Goal: Information Seeking & Learning: Learn about a topic

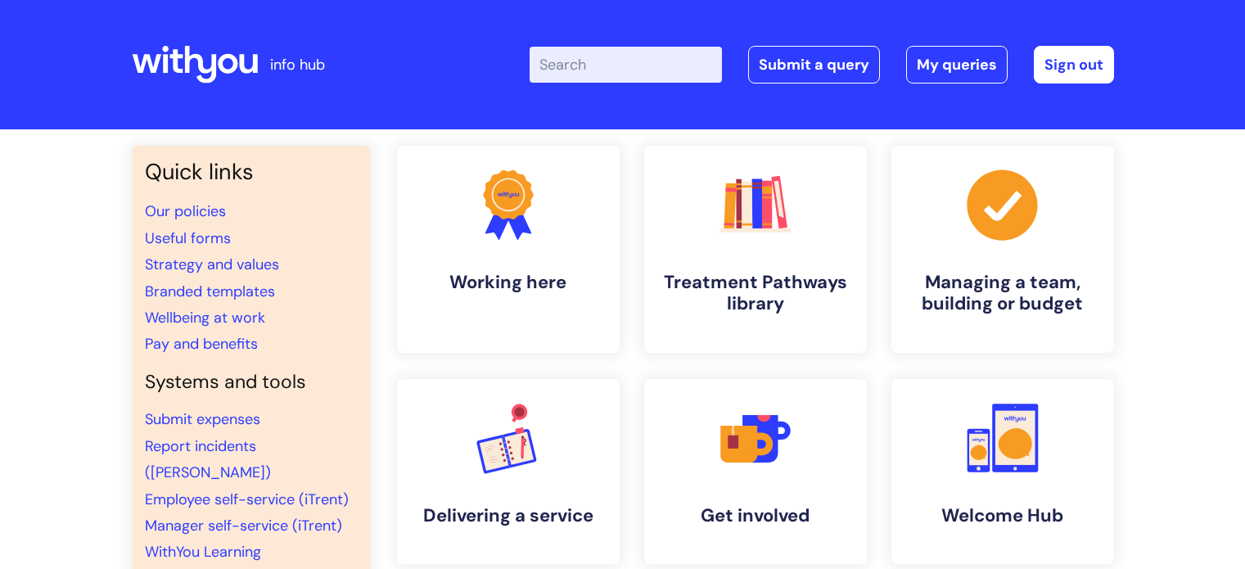
click at [645, 43] on div "Enter your search term here... Search Submit a query My queries Welcome Rob Tay…" at bounding box center [745, 64] width 738 height 97
click at [576, 66] on input "Enter your search term here..." at bounding box center [626, 65] width 192 height 36
type input "tools"
click button "Search" at bounding box center [0, 0] width 0 height 0
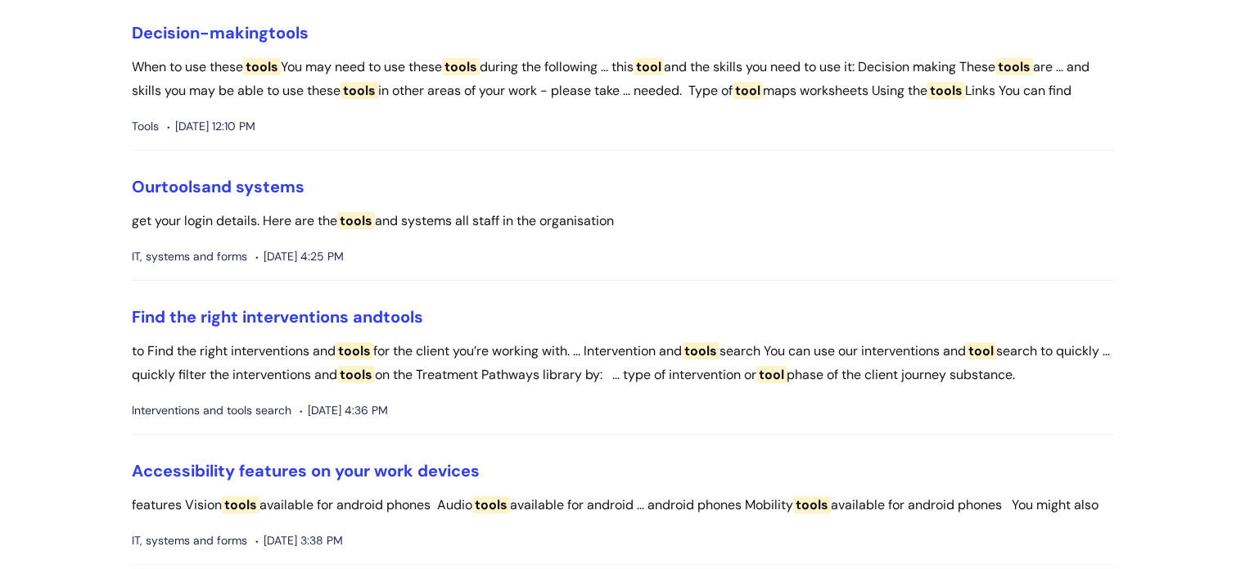
scroll to position [336, 0]
click at [234, 196] on link "Our tools and systems" at bounding box center [218, 185] width 173 height 21
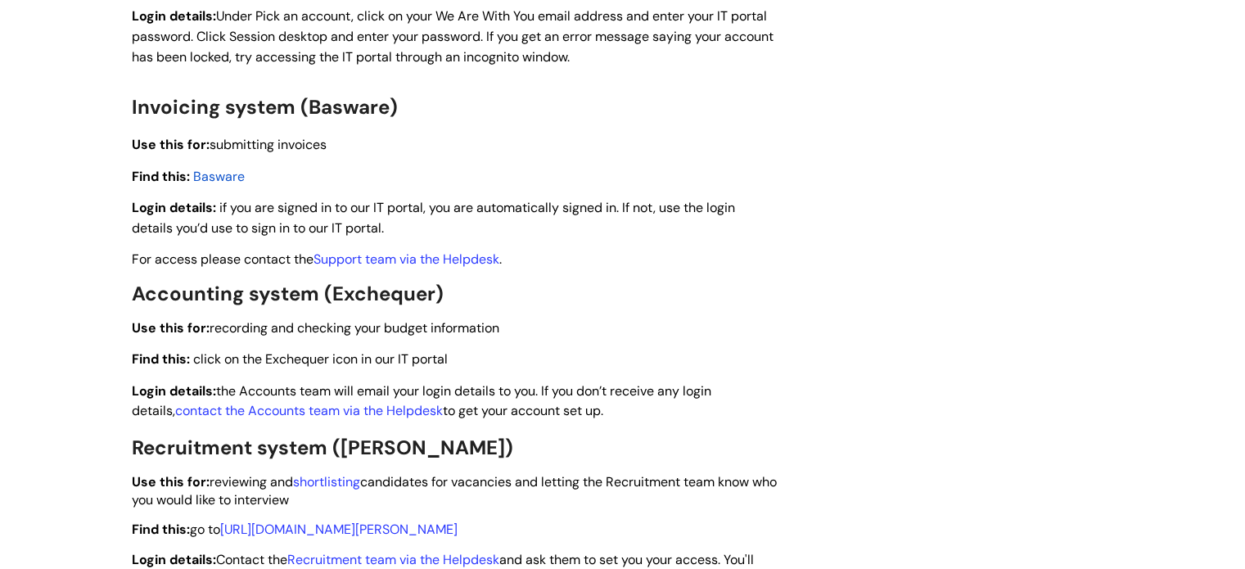
scroll to position [2188, 0]
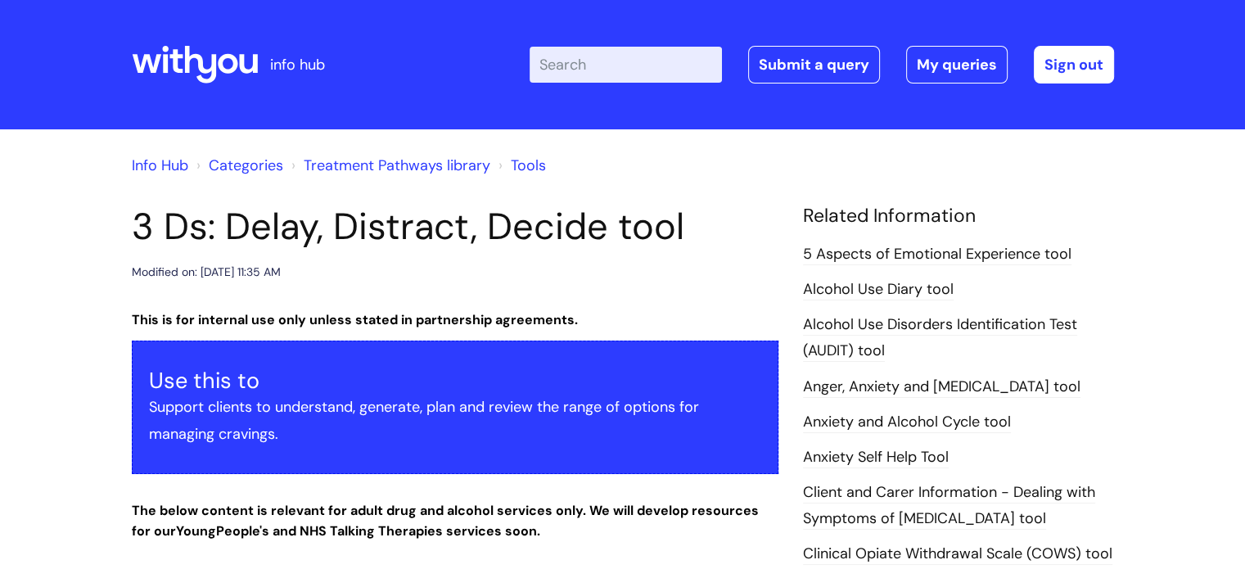
click at [409, 164] on link "Treatment Pathways library" at bounding box center [397, 166] width 187 height 20
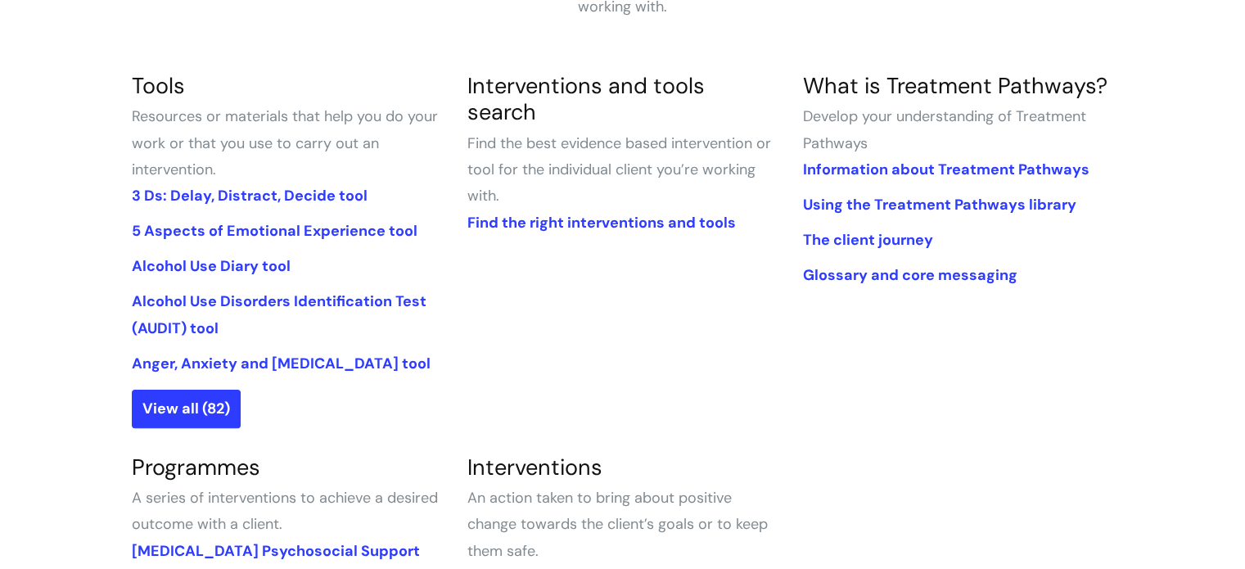
scroll to position [304, 0]
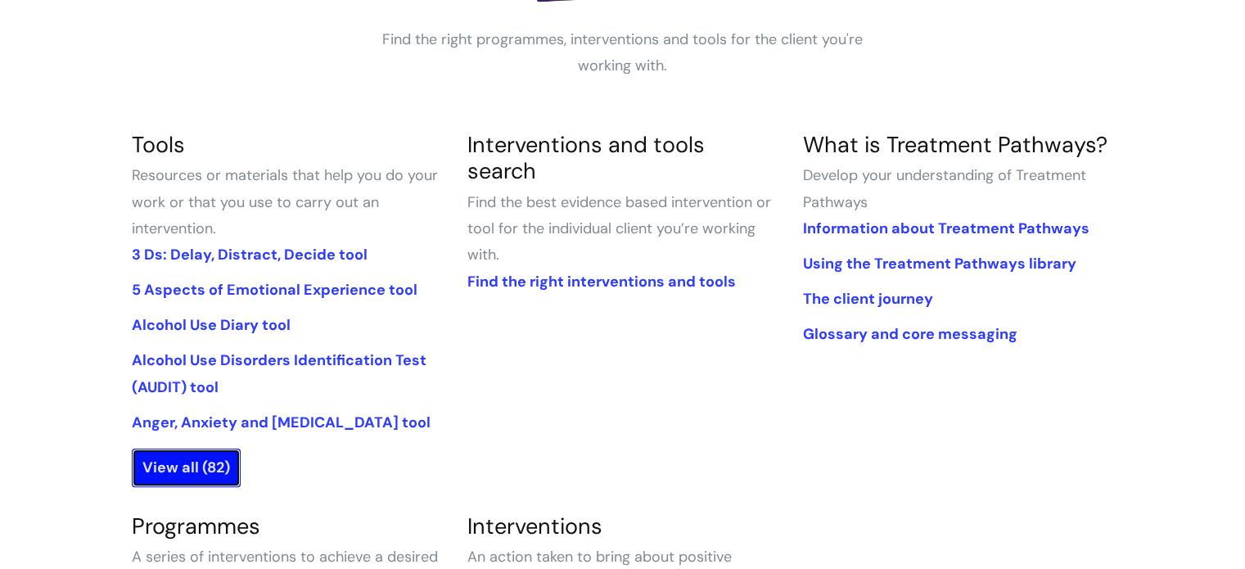
click at [185, 481] on link "View all (82)" at bounding box center [186, 468] width 109 height 38
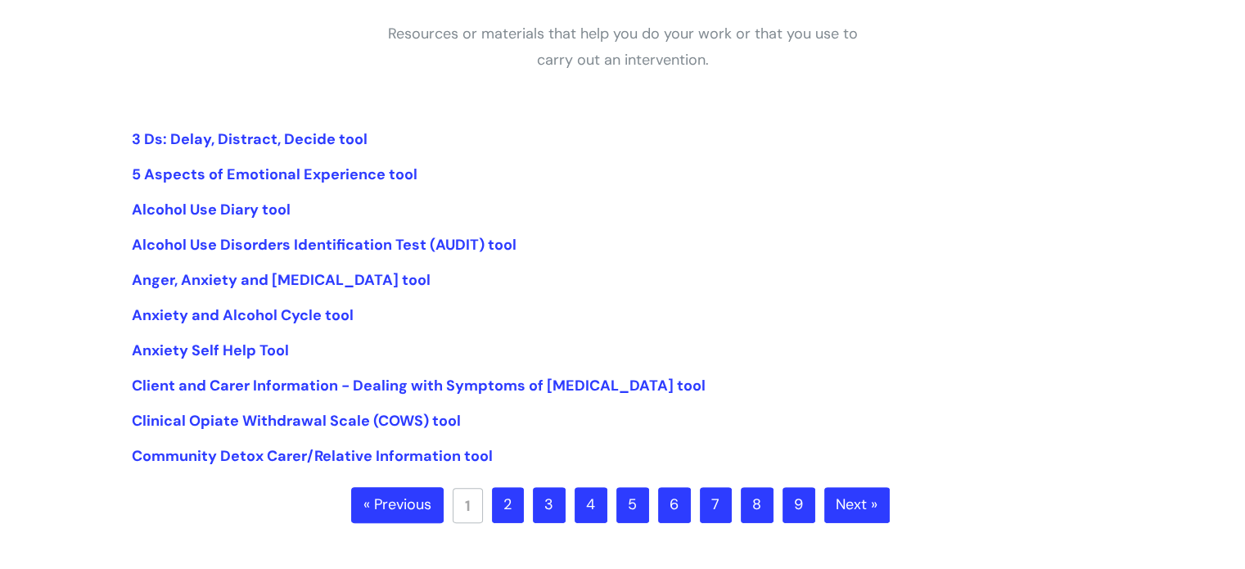
scroll to position [401, 0]
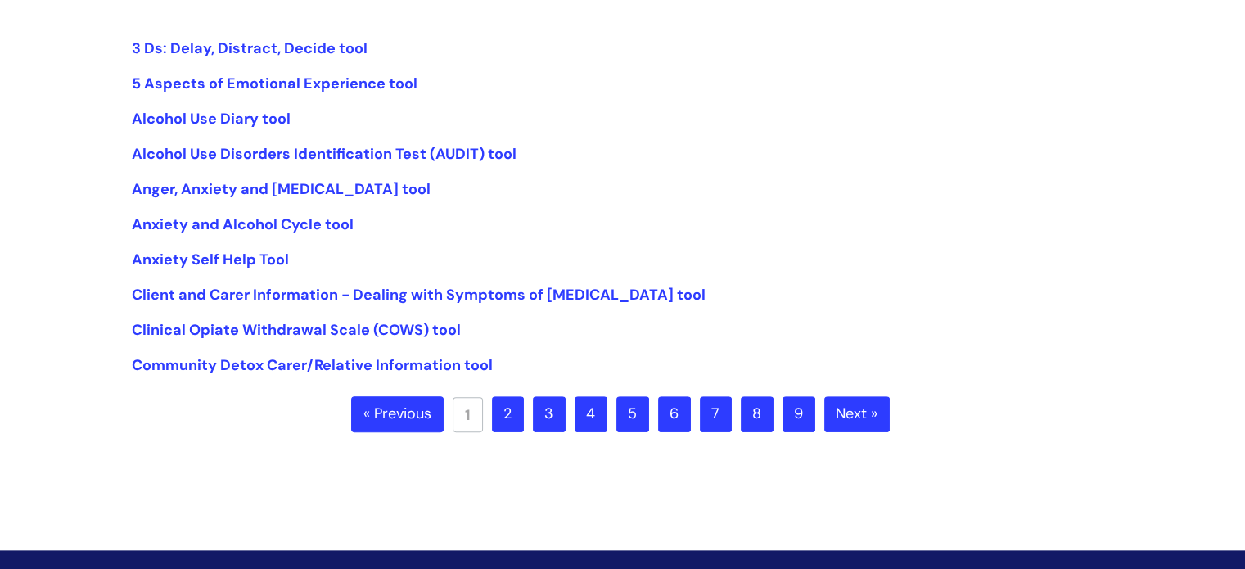
click at [503, 429] on link "2" at bounding box center [508, 414] width 32 height 36
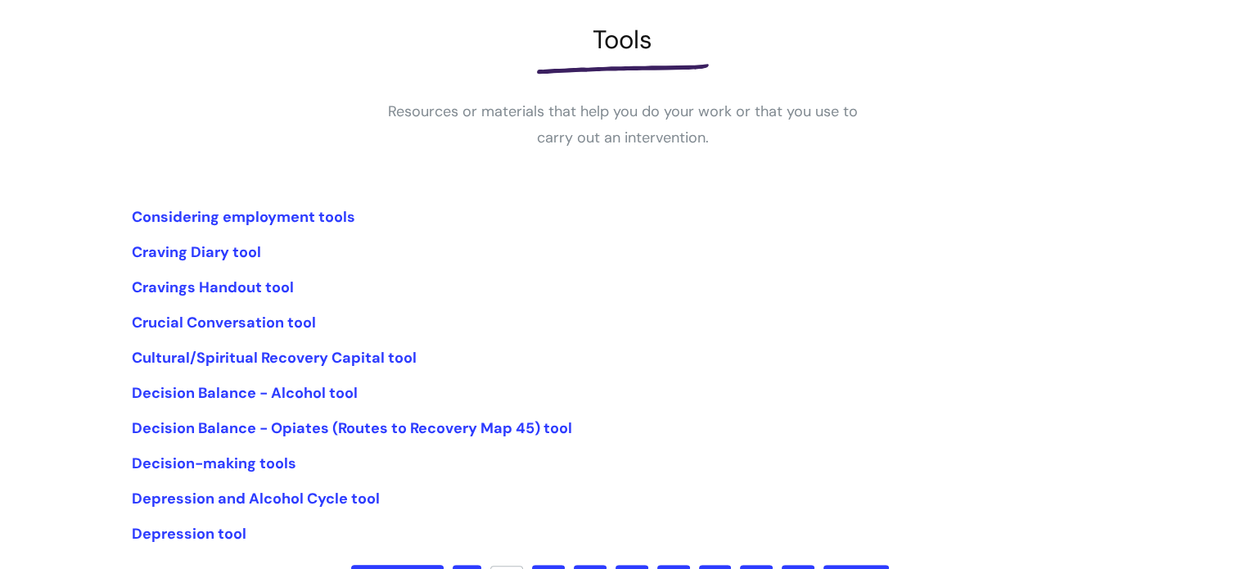
scroll to position [310, 0]
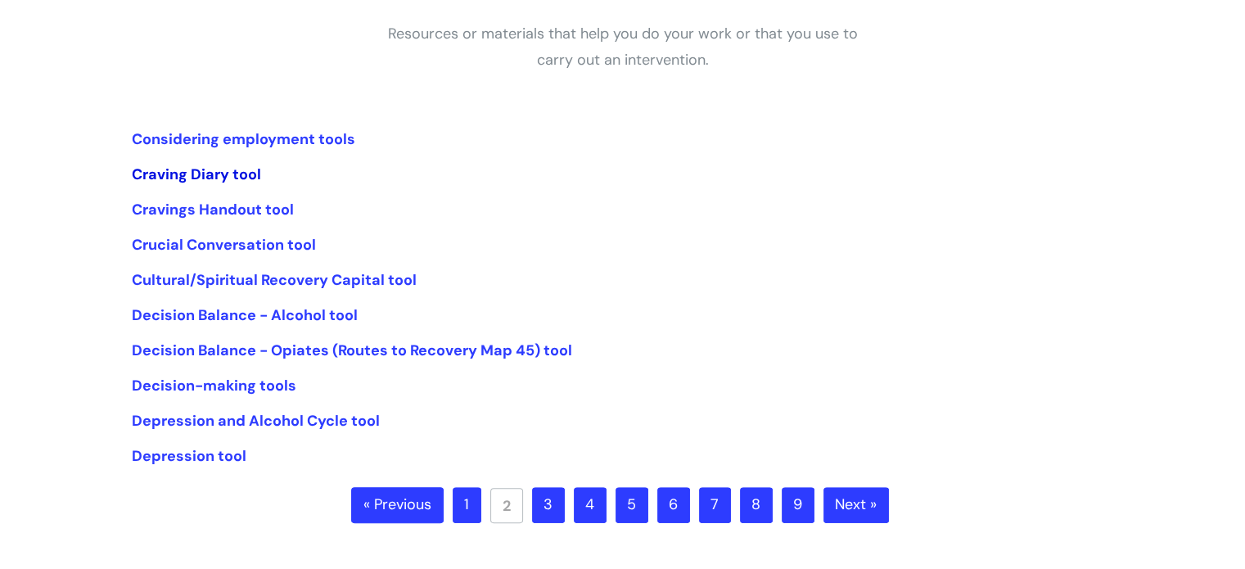
click at [232, 173] on link "Craving Diary tool" at bounding box center [196, 175] width 129 height 20
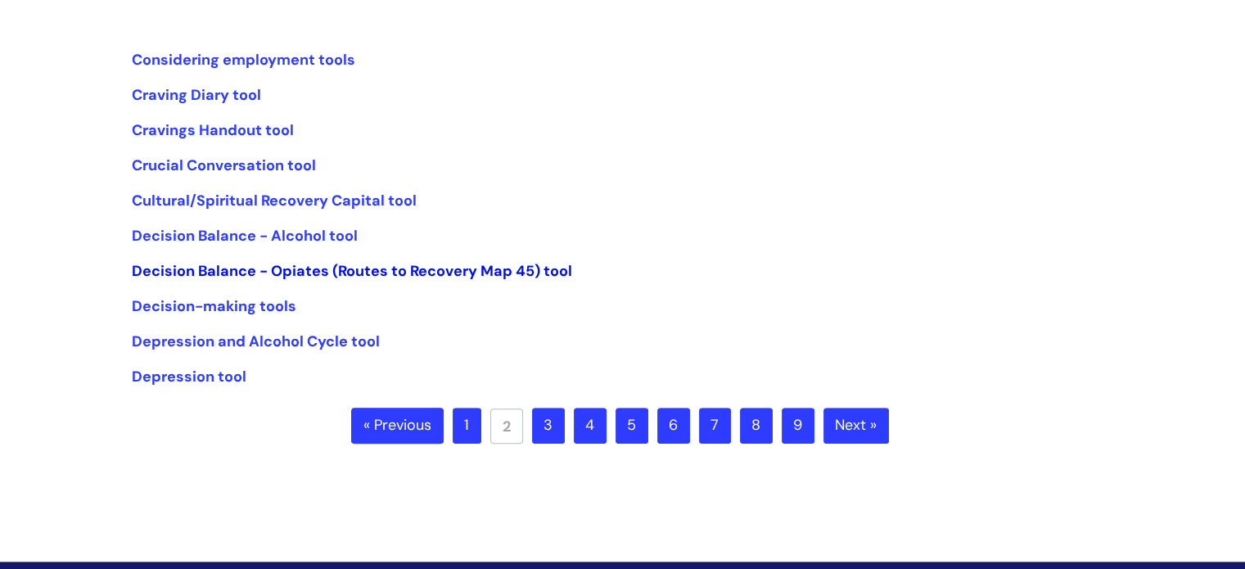
scroll to position [391, 0]
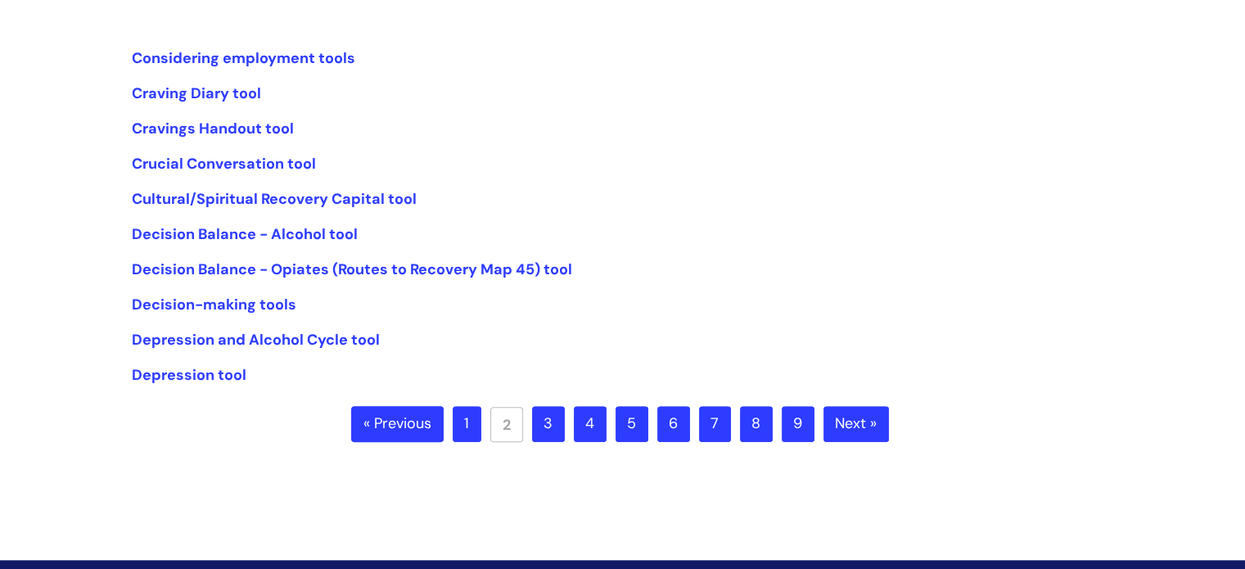
click at [472, 421] on link "1" at bounding box center [467, 424] width 29 height 36
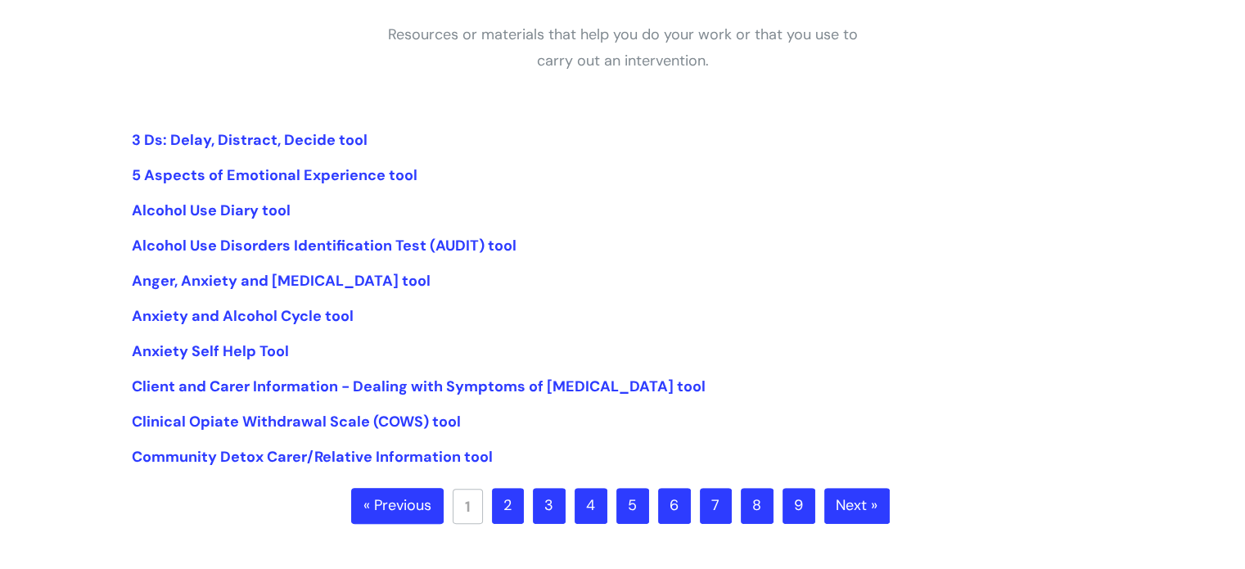
scroll to position [366, 0]
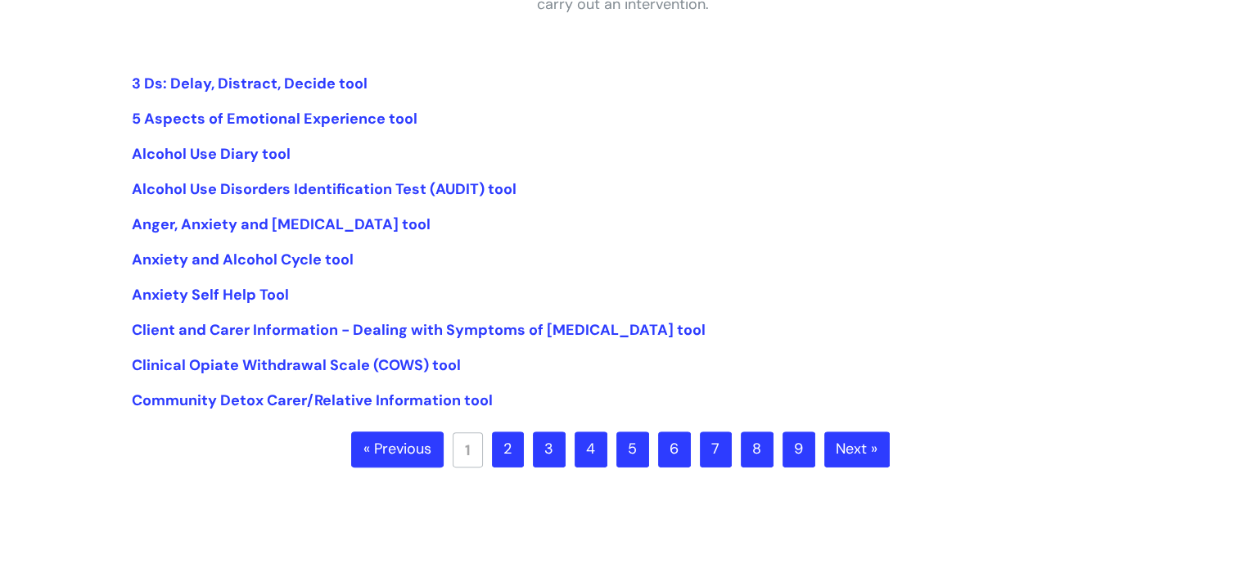
click at [501, 431] on link "2" at bounding box center [508, 449] width 32 height 36
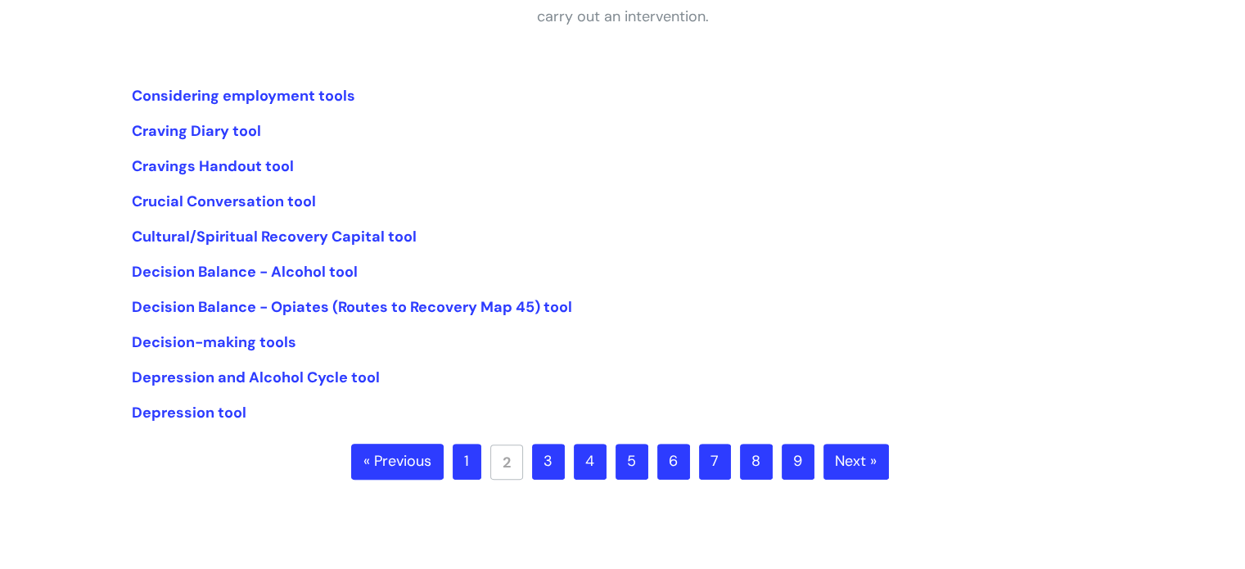
scroll to position [344, 0]
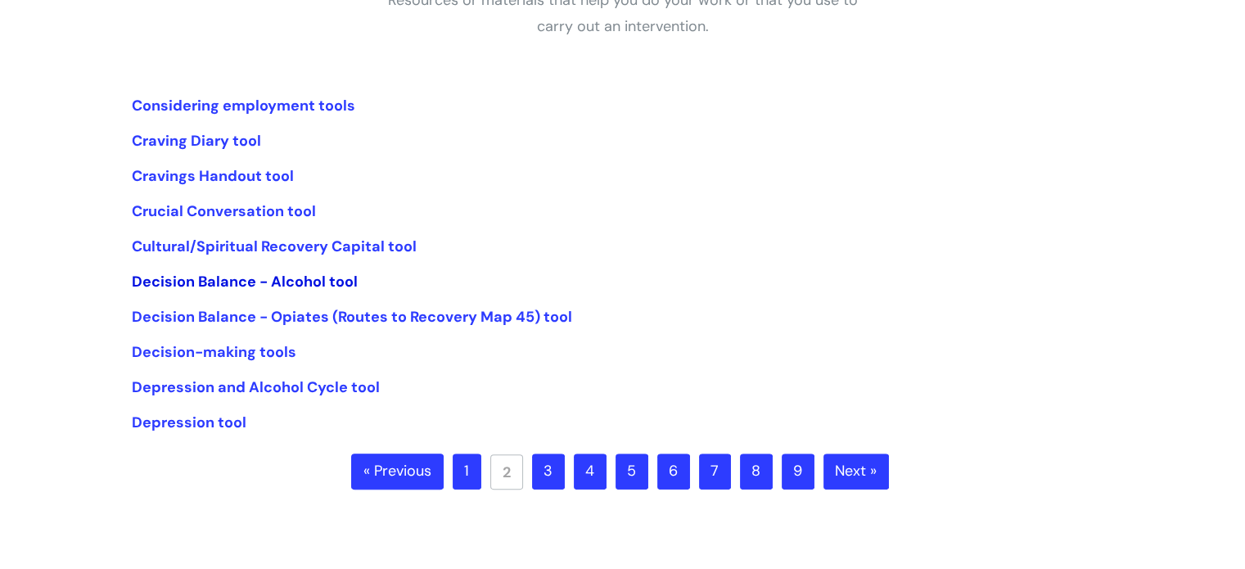
click at [348, 285] on link "Decision Balance - Alcohol tool" at bounding box center [245, 282] width 226 height 20
click at [276, 211] on link "Crucial Conversation tool" at bounding box center [224, 211] width 184 height 20
click at [479, 471] on link "1" at bounding box center [467, 471] width 29 height 36
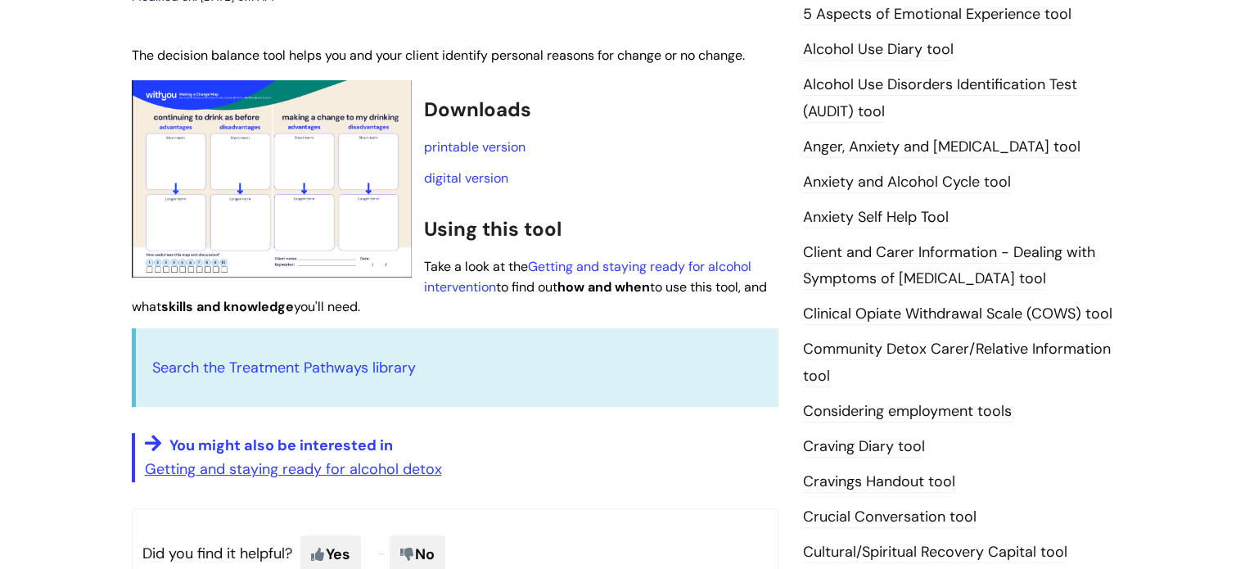
scroll to position [277, 0]
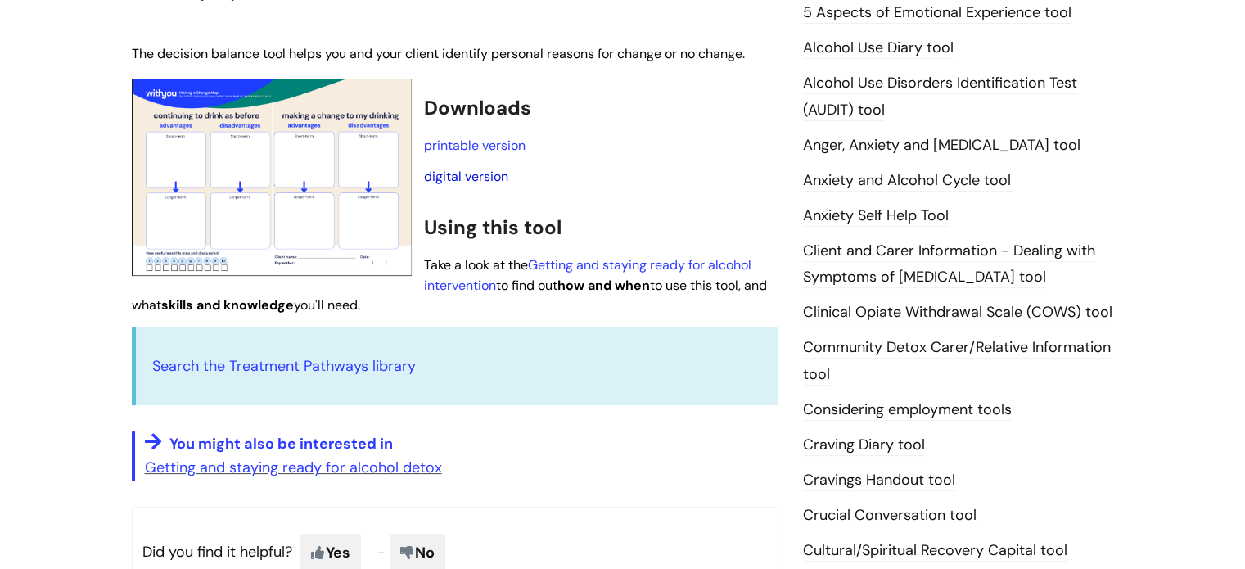
click at [457, 176] on link "digital version" at bounding box center [466, 176] width 84 height 17
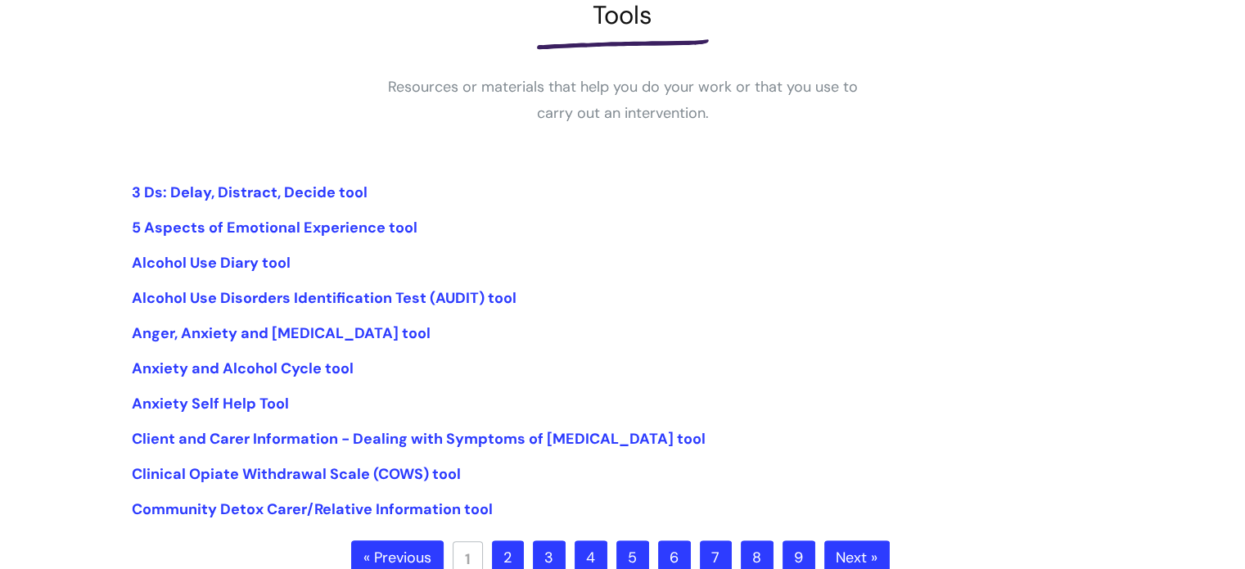
scroll to position [261, 0]
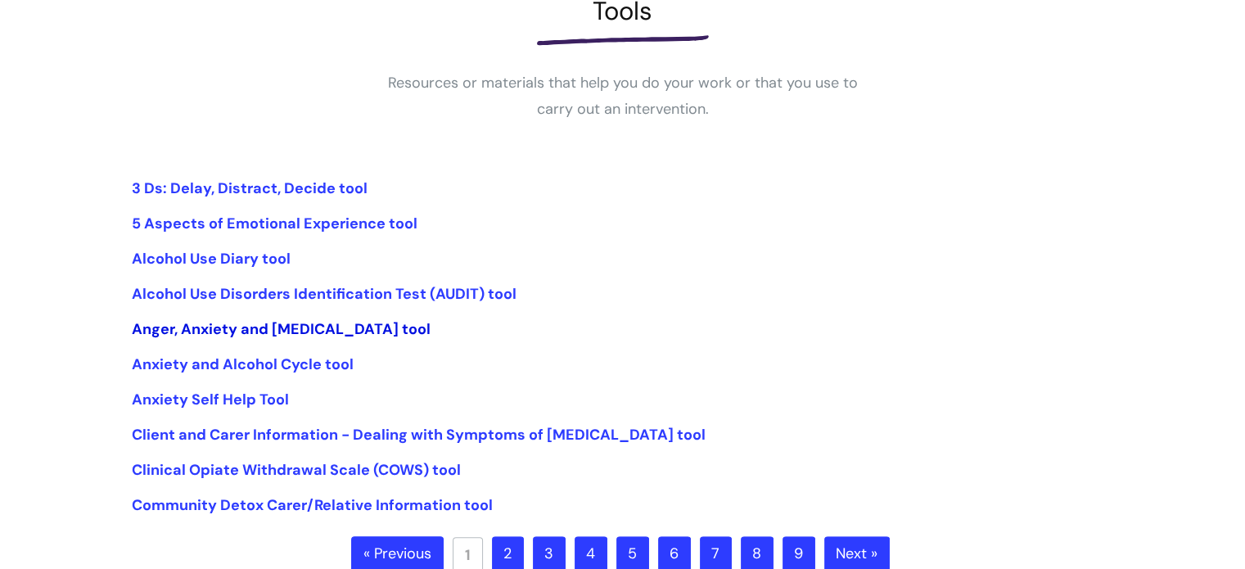
click at [302, 330] on link "Anger, Anxiety and Depression tool" at bounding box center [281, 329] width 299 height 20
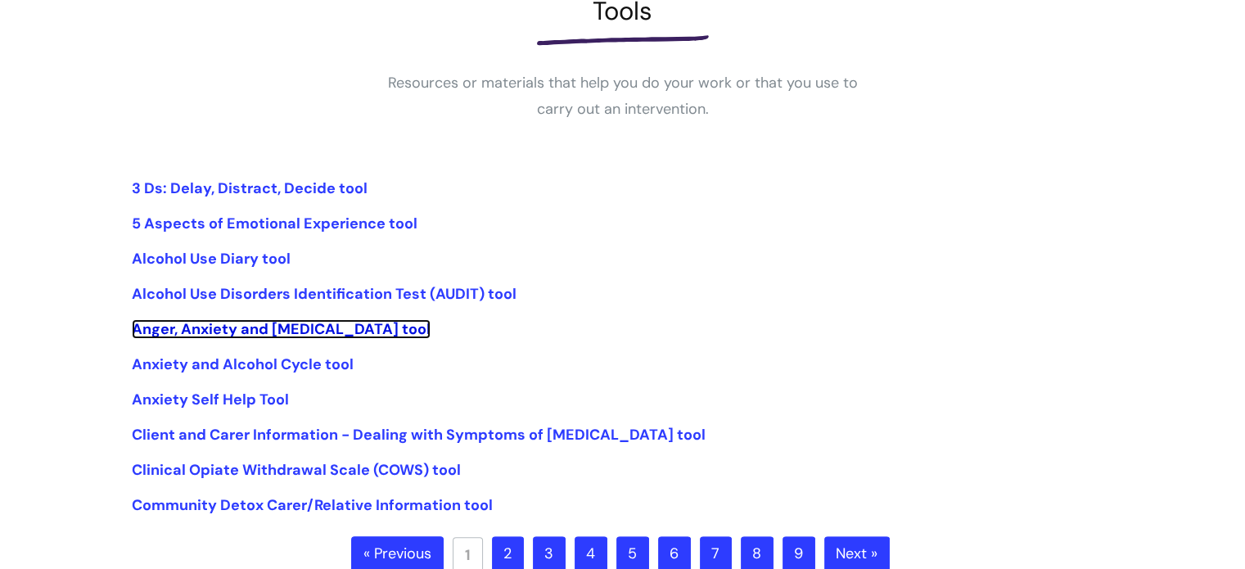
scroll to position [320, 0]
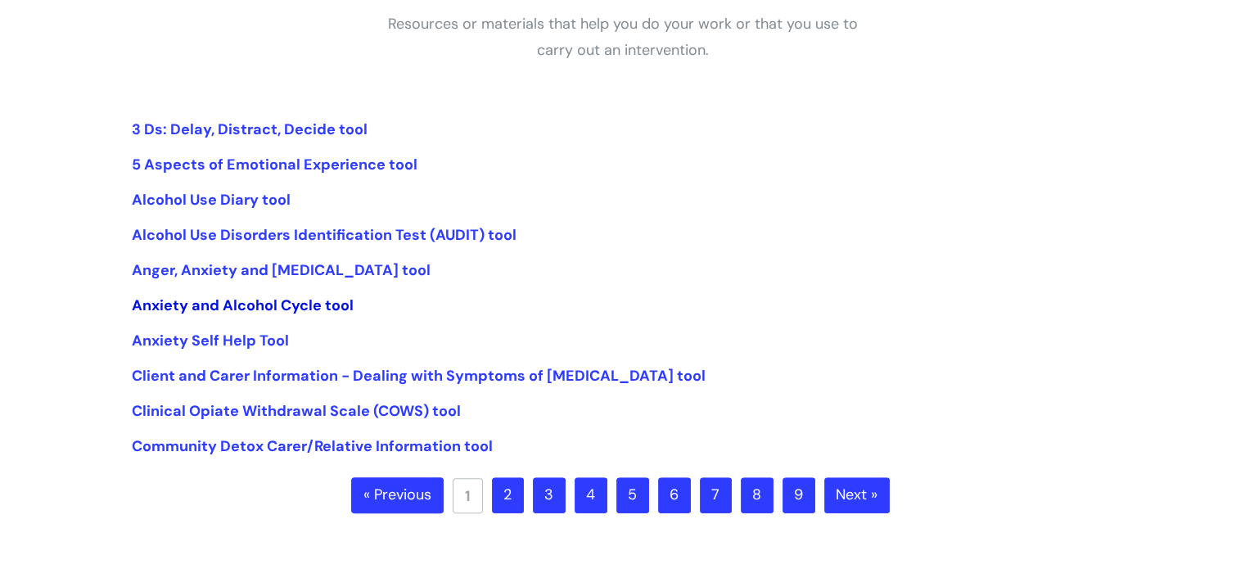
click at [311, 299] on link "Anxiety and Alcohol Cycle tool" at bounding box center [243, 305] width 222 height 20
click at [503, 494] on link "2" at bounding box center [508, 495] width 32 height 36
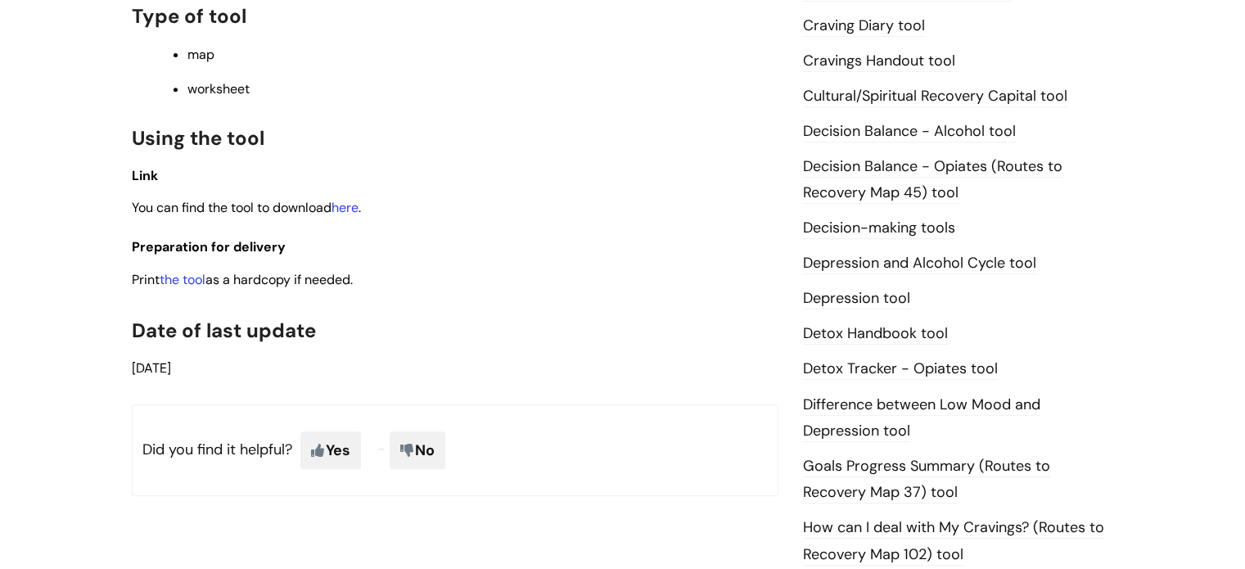
scroll to position [702, 0]
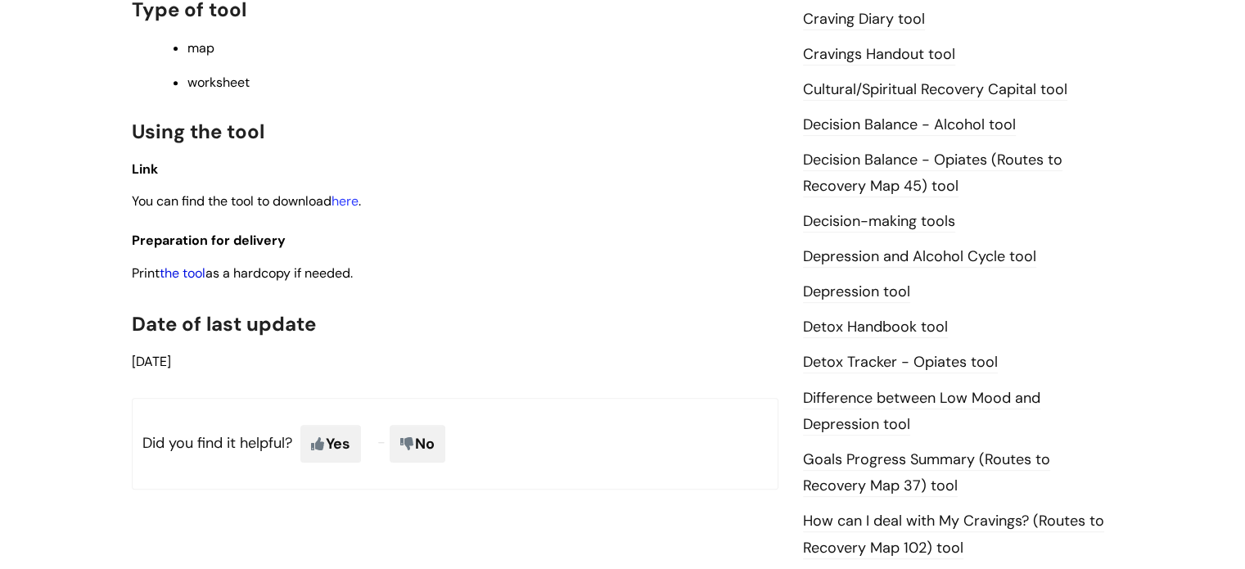
click at [178, 274] on link "the tool" at bounding box center [183, 272] width 46 height 17
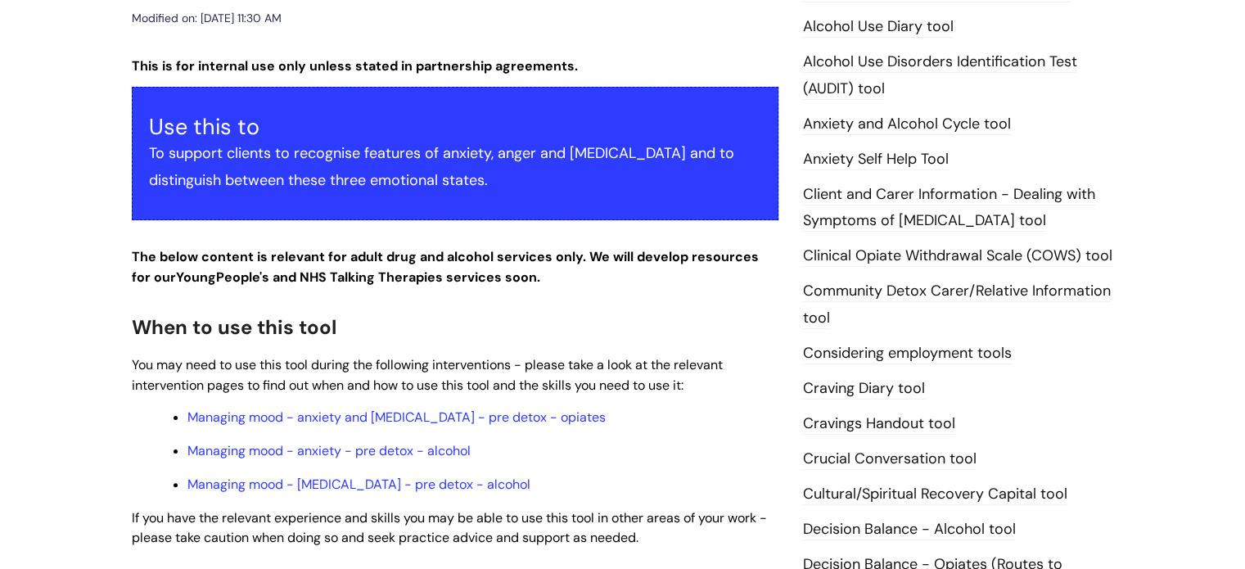
scroll to position [429, 0]
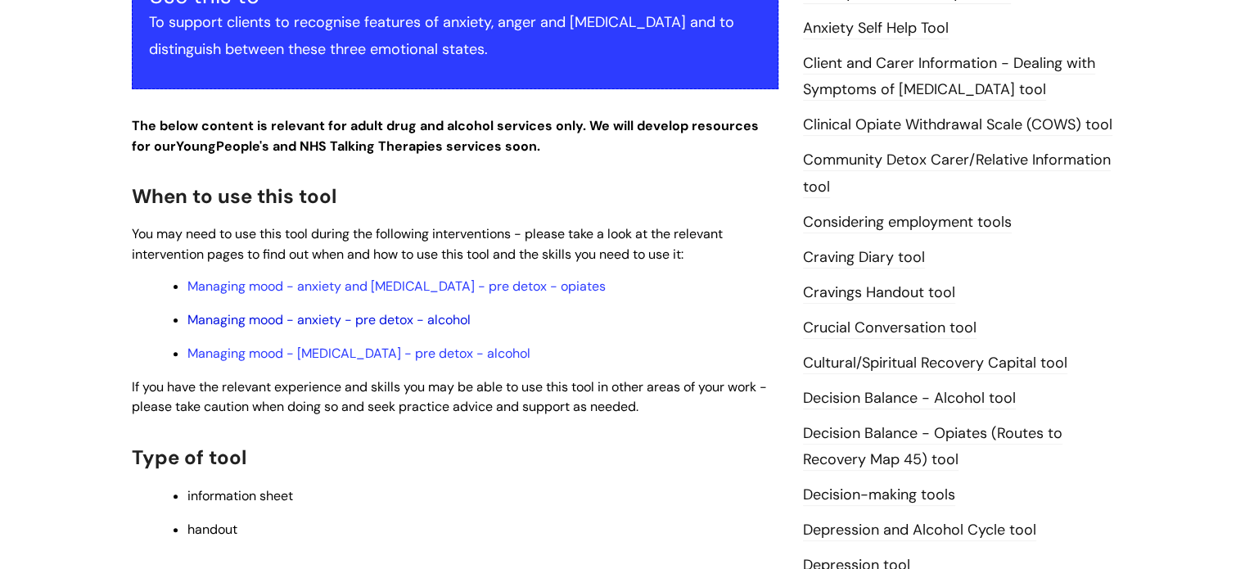
click at [276, 311] on link "Managing mood - anxiety - pre detox - alcohol" at bounding box center [328, 319] width 283 height 17
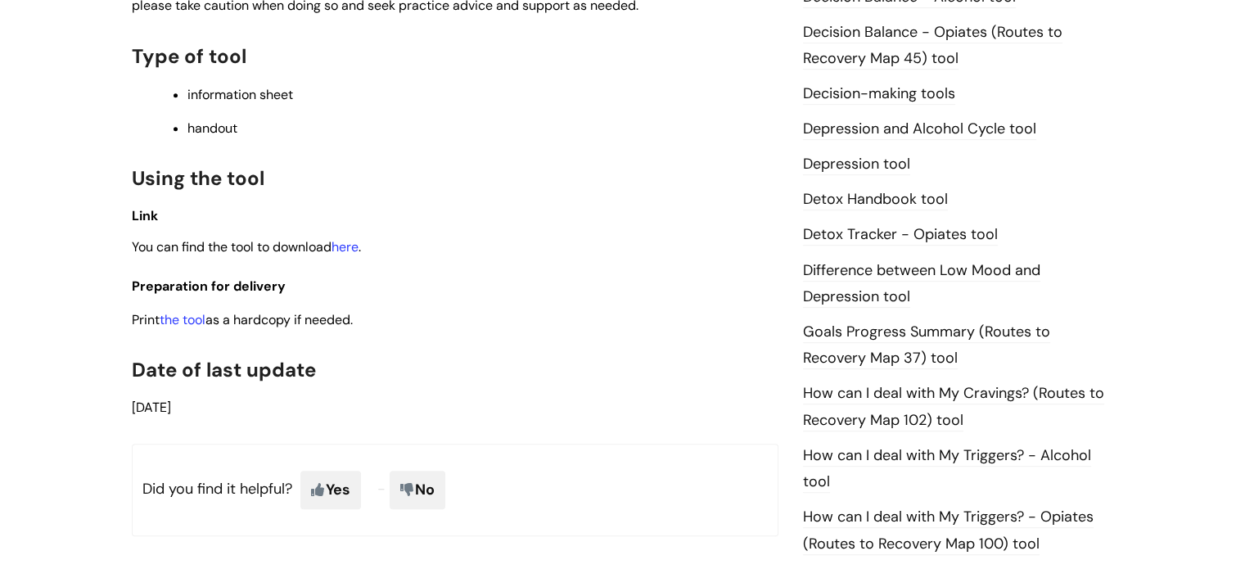
scroll to position [802, 0]
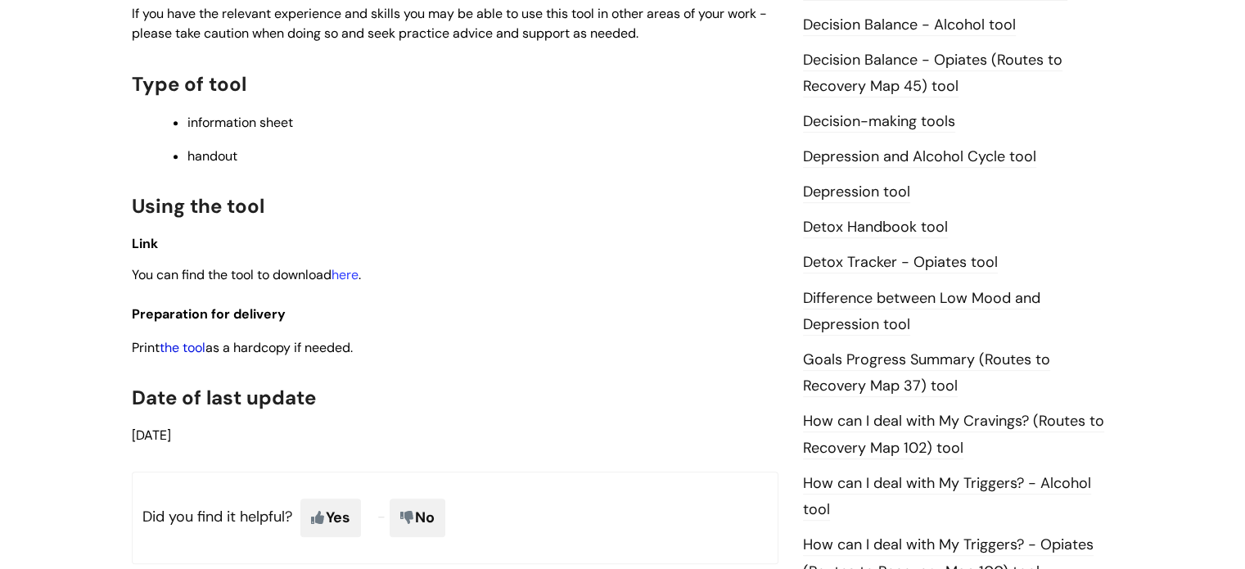
click at [190, 339] on link "the tool" at bounding box center [183, 347] width 46 height 17
click at [197, 339] on link "the tool" at bounding box center [183, 347] width 46 height 17
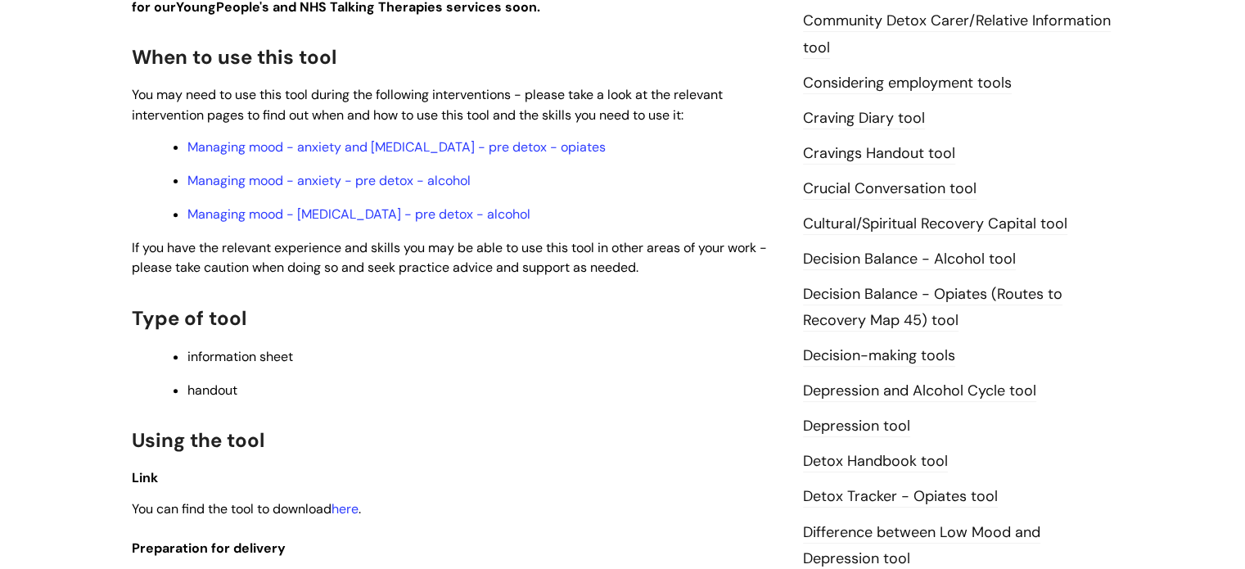
scroll to position [661, 0]
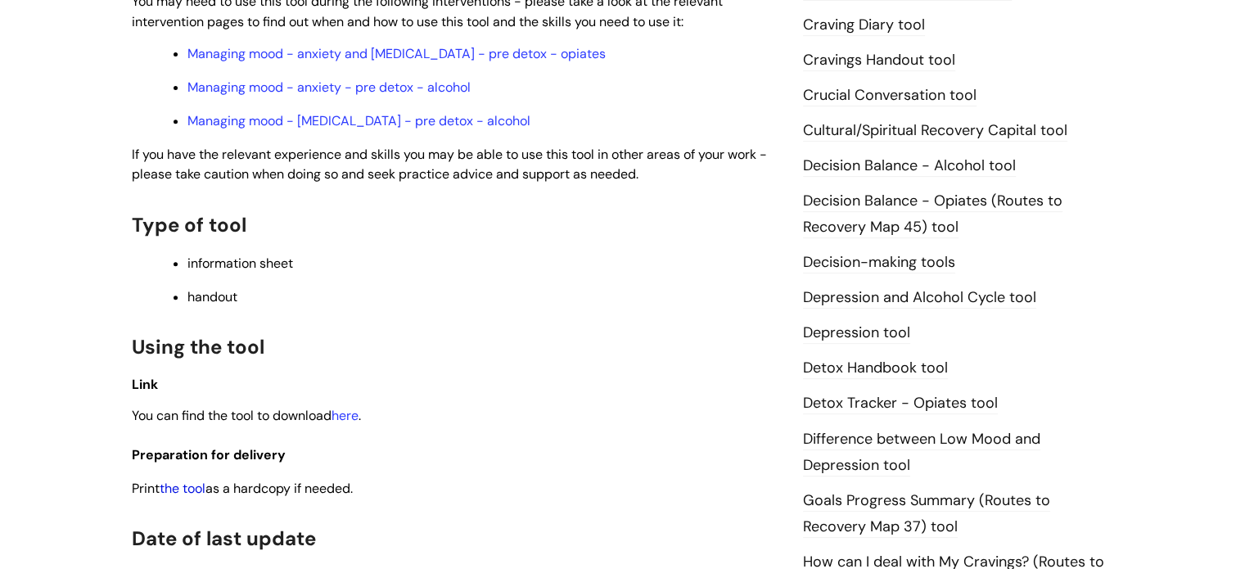
click at [186, 480] on link "the tool" at bounding box center [183, 488] width 46 height 17
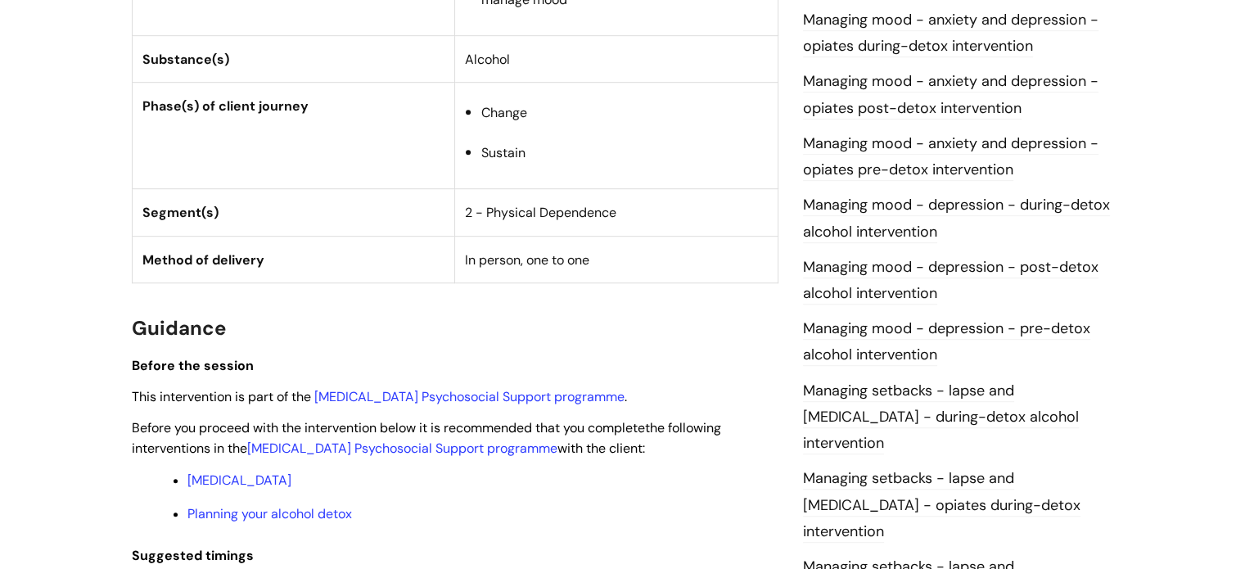
scroll to position [989, 0]
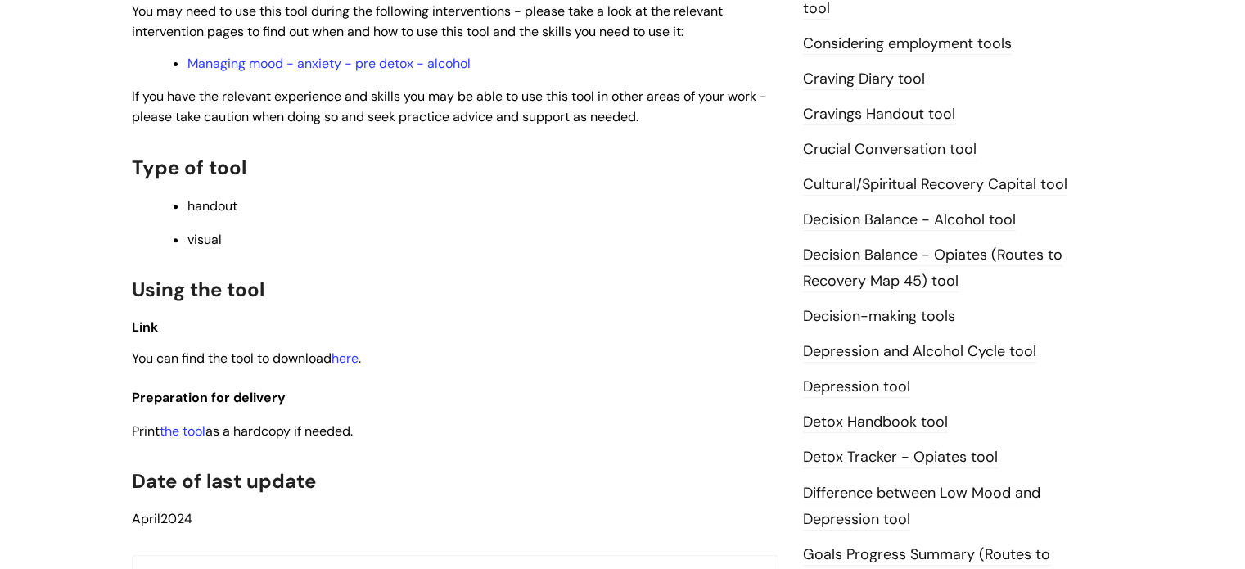
scroll to position [605, 0]
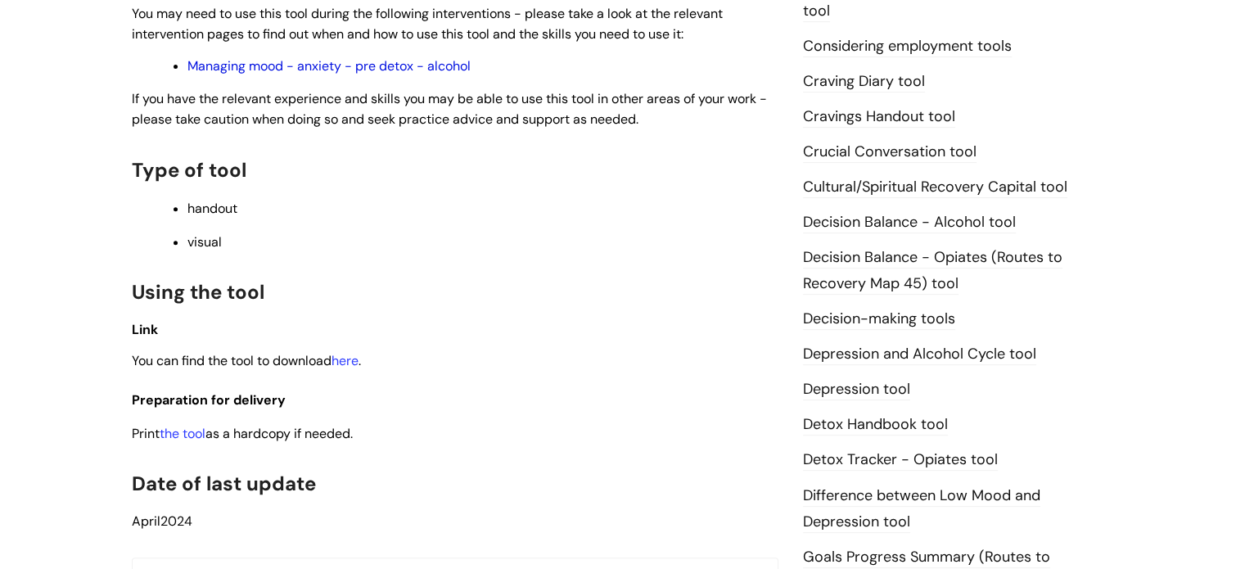
click at [422, 67] on link "Managing mood - anxiety - pre detox - alcohol" at bounding box center [328, 65] width 283 height 17
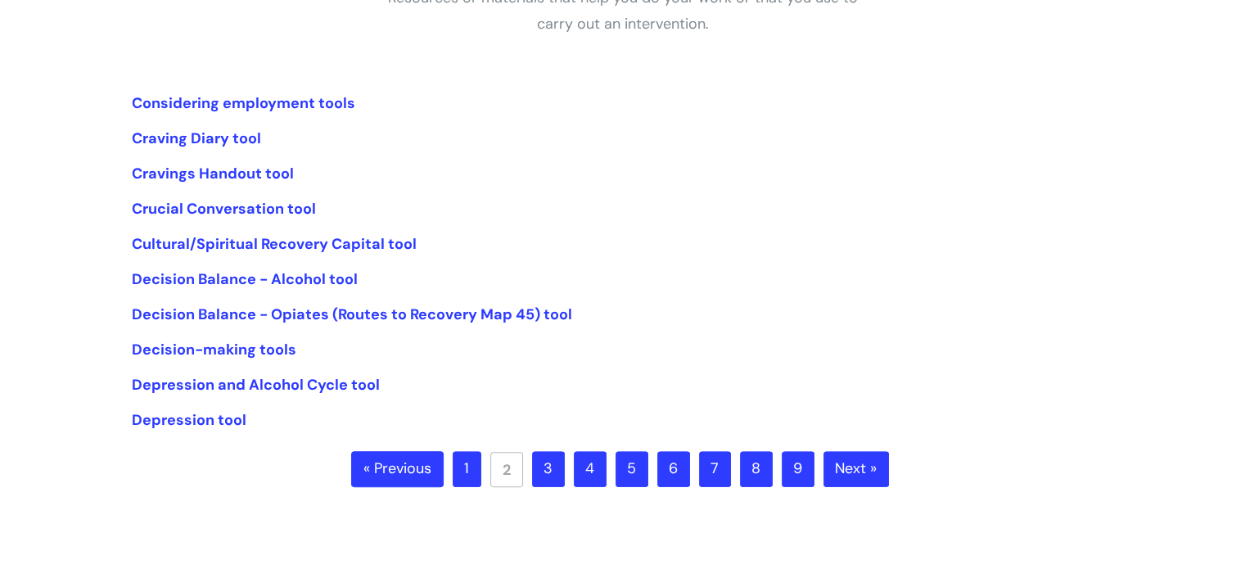
scroll to position [326, 0]
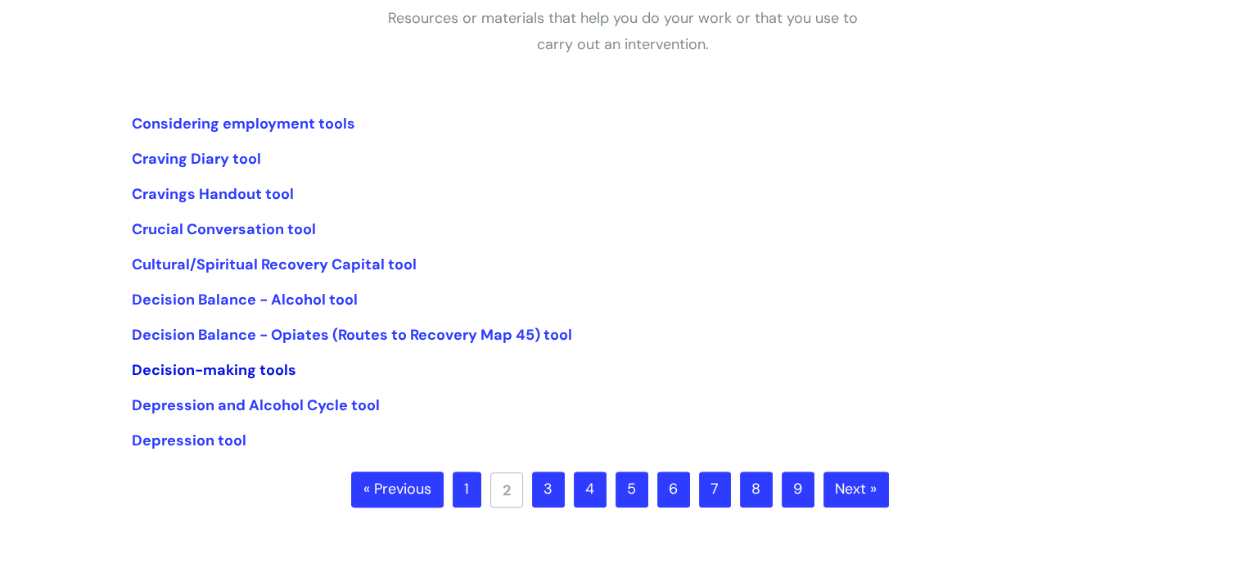
click at [275, 373] on link "Decision-making tools" at bounding box center [214, 370] width 165 height 20
click at [561, 492] on link "3" at bounding box center [548, 489] width 33 height 36
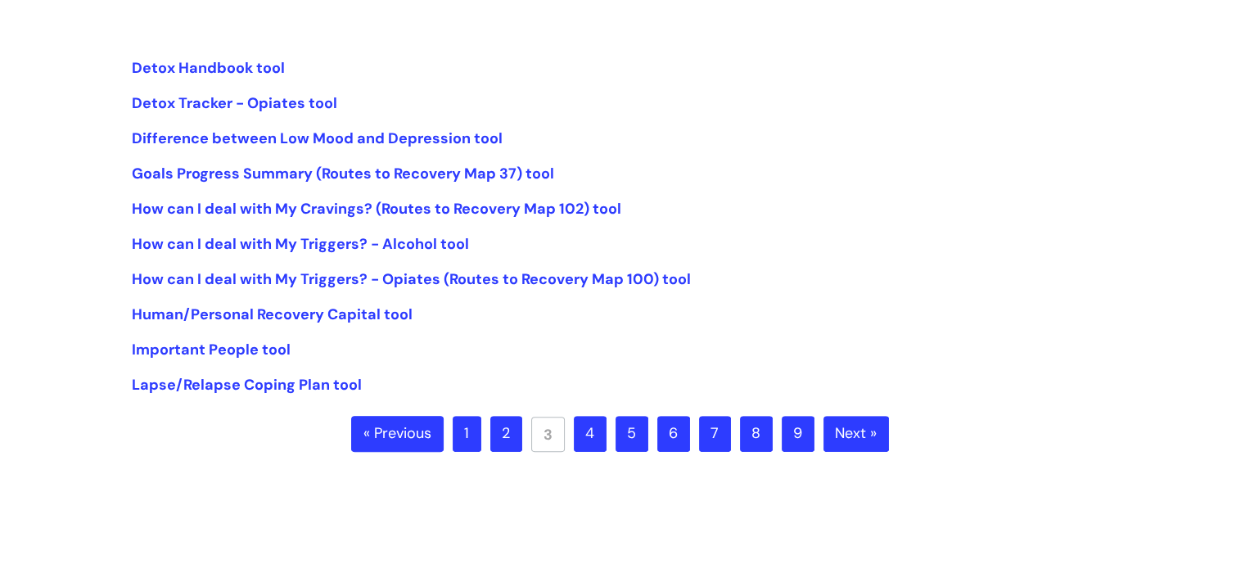
scroll to position [382, 0]
click at [509, 271] on link "How can I deal with My Triggers? - Opiates (Routes to Recovery Map 100) tool" at bounding box center [411, 278] width 559 height 20
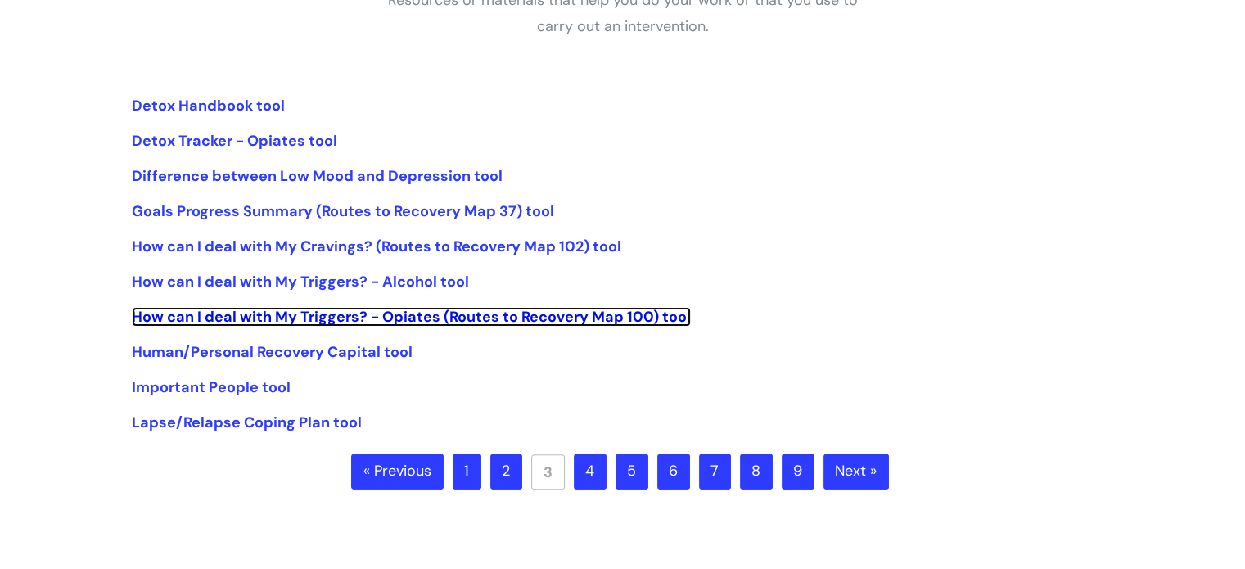
scroll to position [324, 0]
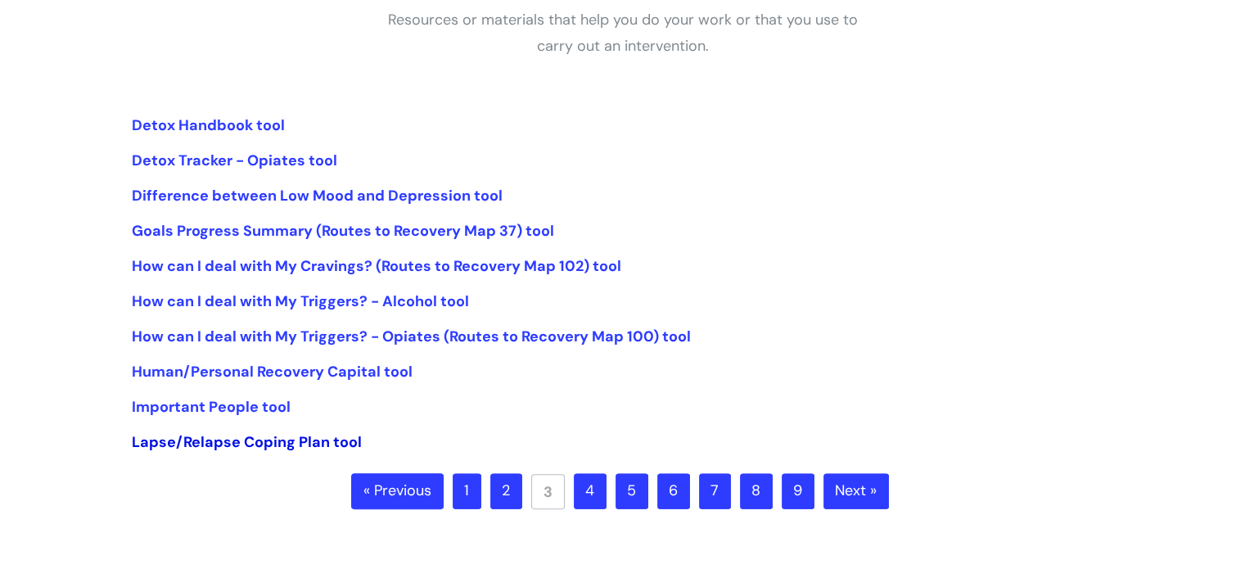
click at [262, 437] on link "Lapse/Relapse Coping Plan tool" at bounding box center [247, 442] width 230 height 20
click at [587, 505] on link "4" at bounding box center [590, 491] width 33 height 36
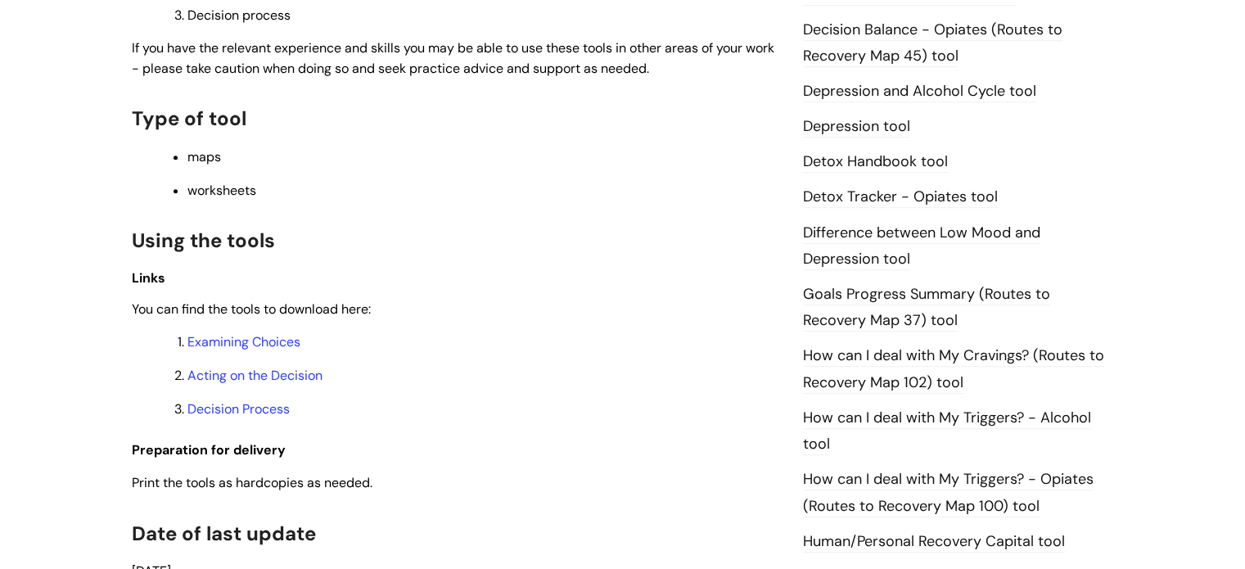
scroll to position [861, 0]
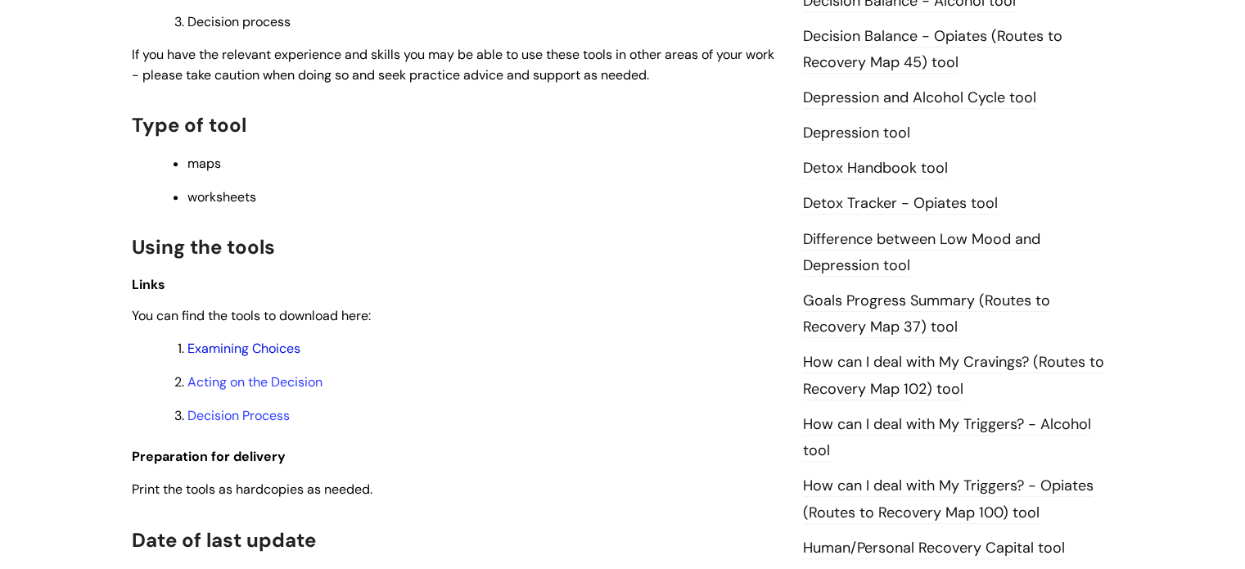
click at [275, 349] on link "Examining Choices" at bounding box center [243, 348] width 113 height 17
click at [270, 389] on link "Acting on the Decision" at bounding box center [254, 381] width 135 height 17
click at [255, 417] on link "Decision Process" at bounding box center [238, 415] width 102 height 17
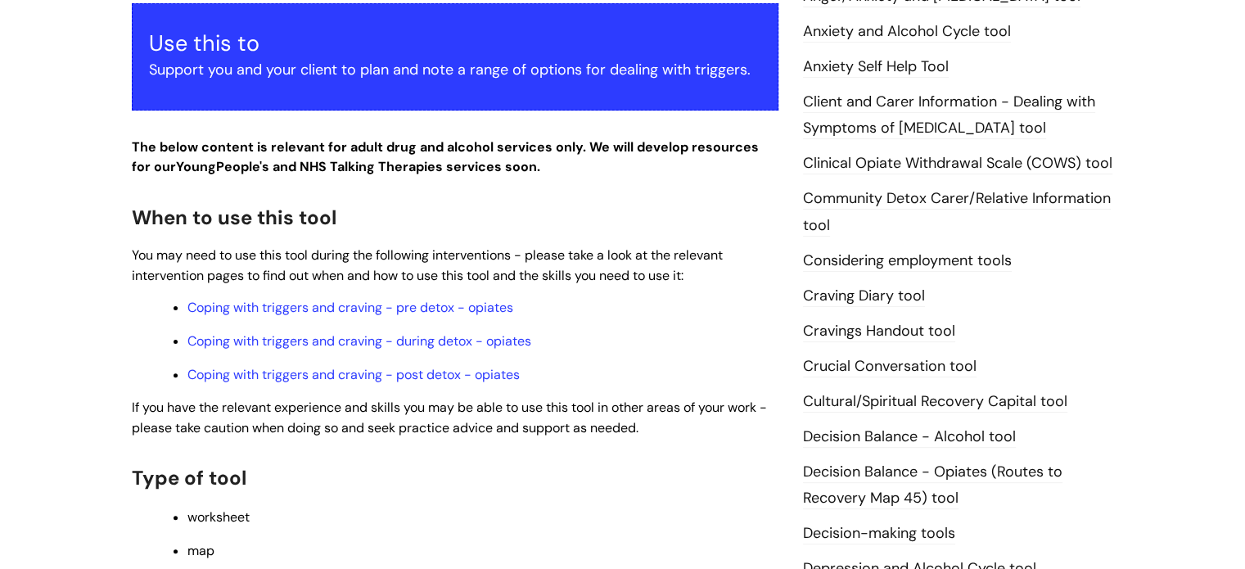
scroll to position [480, 0]
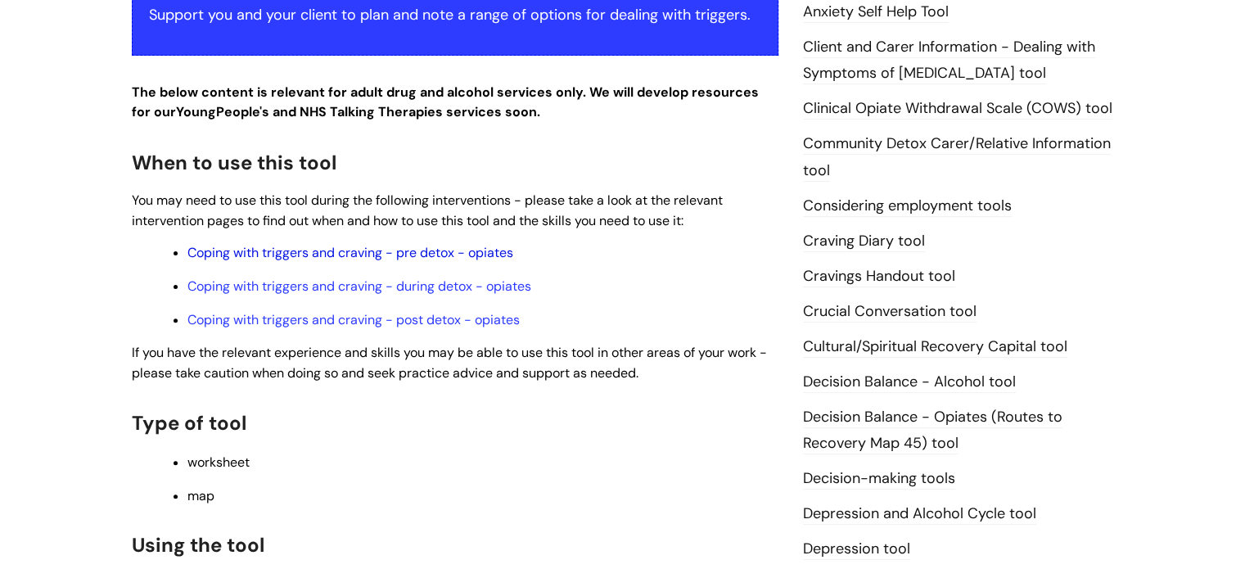
click at [480, 260] on link "Coping with triggers and craving - pre detox - opiates" at bounding box center [350, 252] width 326 height 17
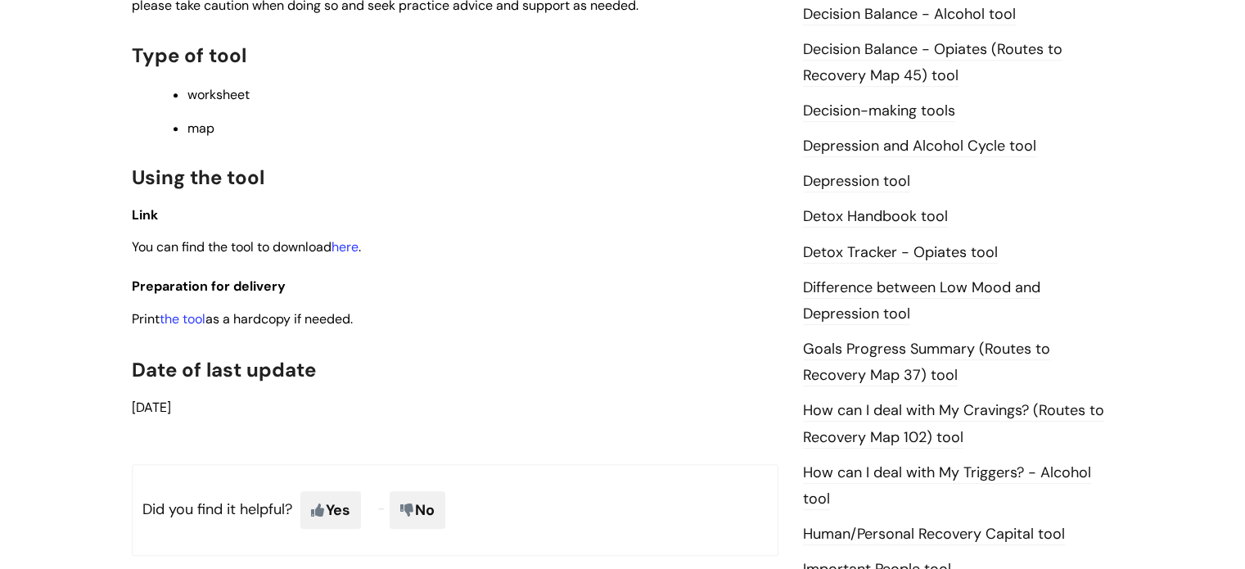
scroll to position [847, 0]
click at [192, 320] on link "the tool" at bounding box center [183, 319] width 46 height 17
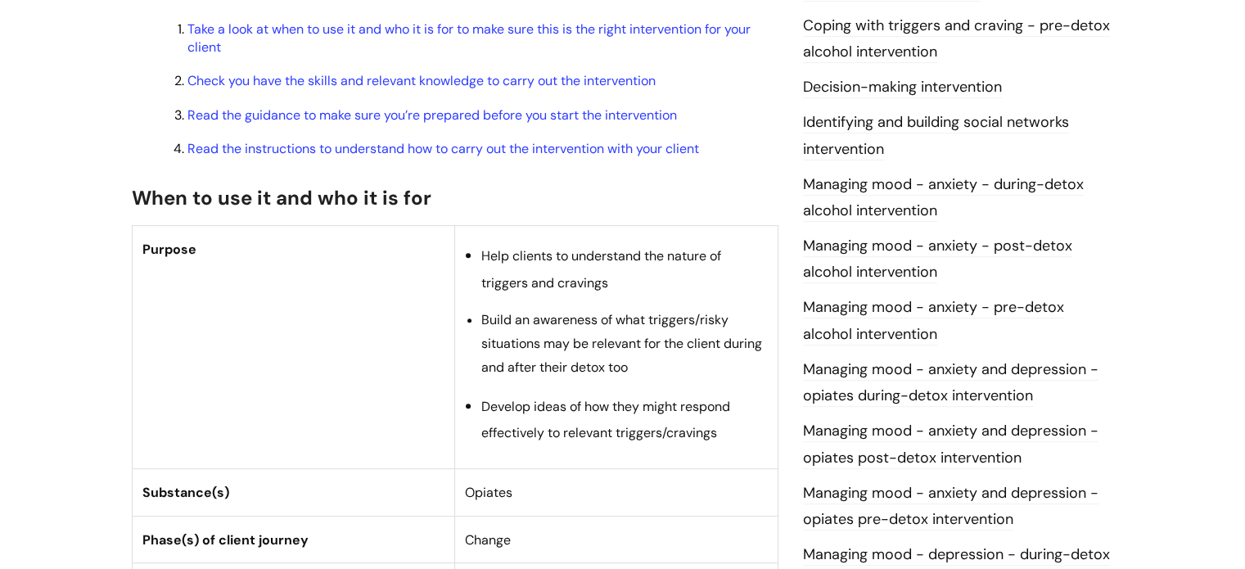
scroll to position [638, 0]
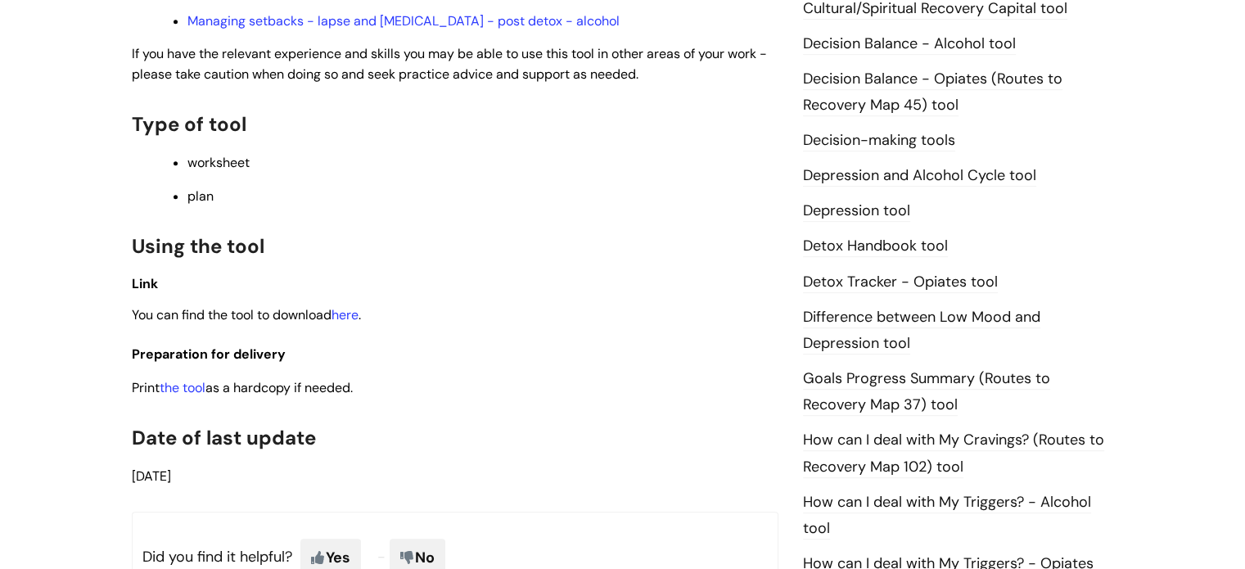
scroll to position [822, 0]
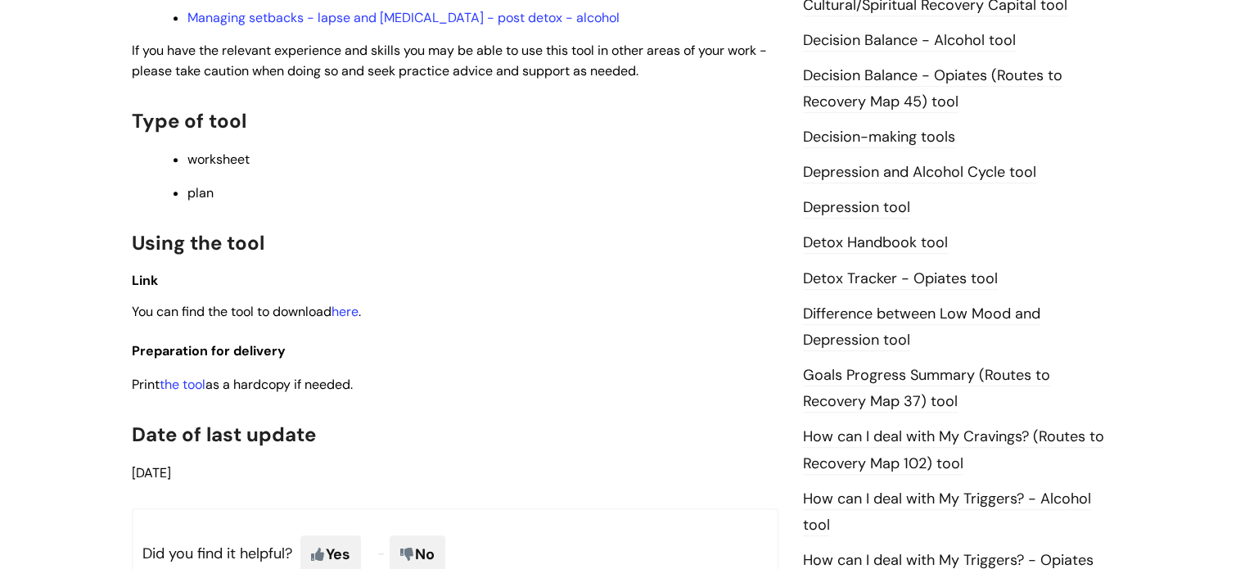
click at [181, 387] on link "the tool" at bounding box center [183, 384] width 46 height 17
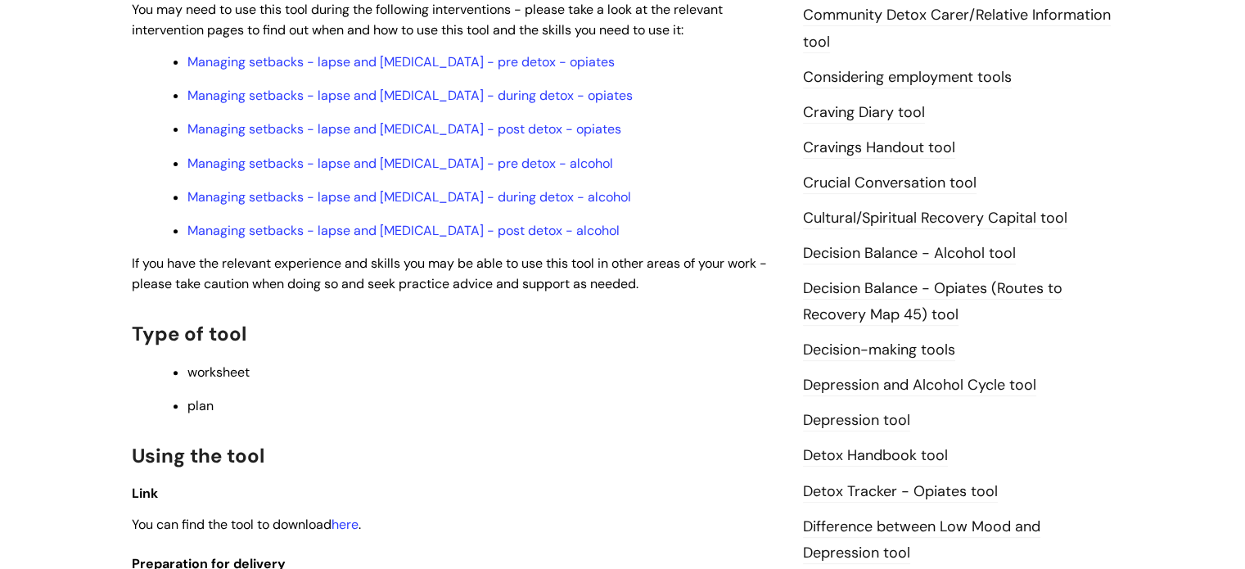
scroll to position [607, 0]
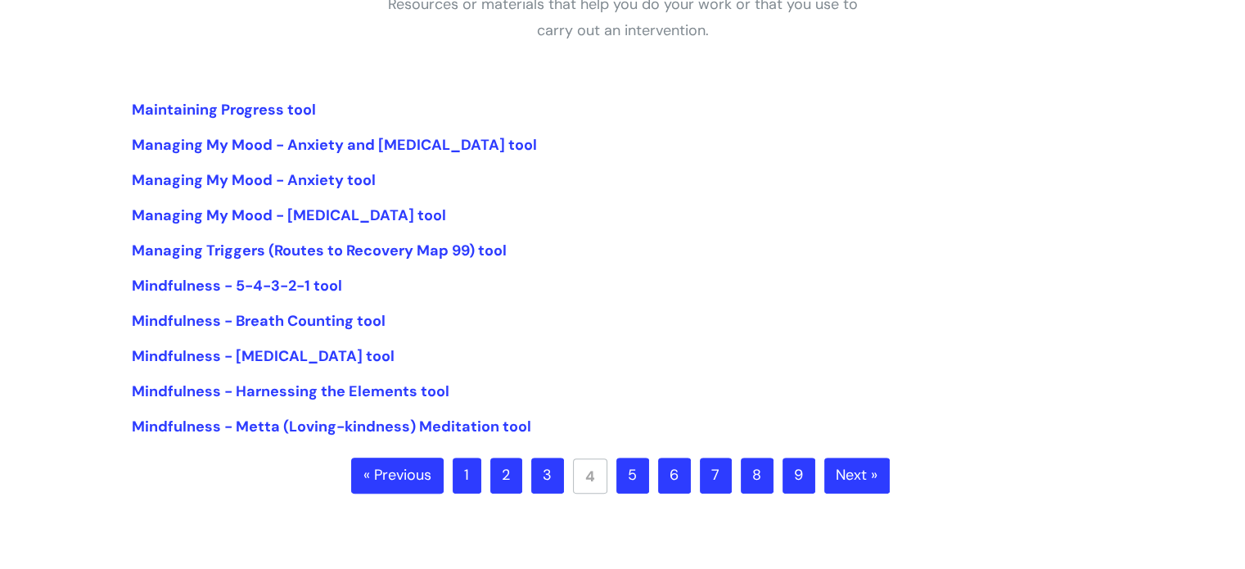
scroll to position [340, 0]
click at [302, 101] on link "Maintaining Progress tool" at bounding box center [224, 109] width 184 height 20
click at [329, 173] on link "Managing My Mood - Anxiety tool" at bounding box center [254, 179] width 244 height 20
click at [629, 467] on link "5" at bounding box center [632, 475] width 33 height 36
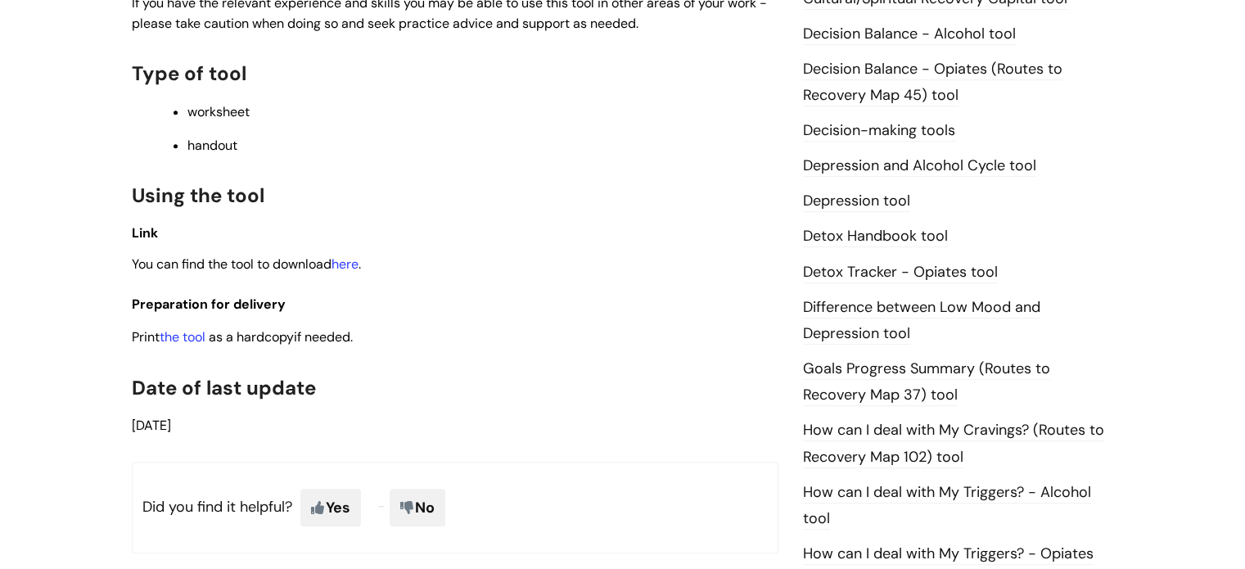
scroll to position [831, 0]
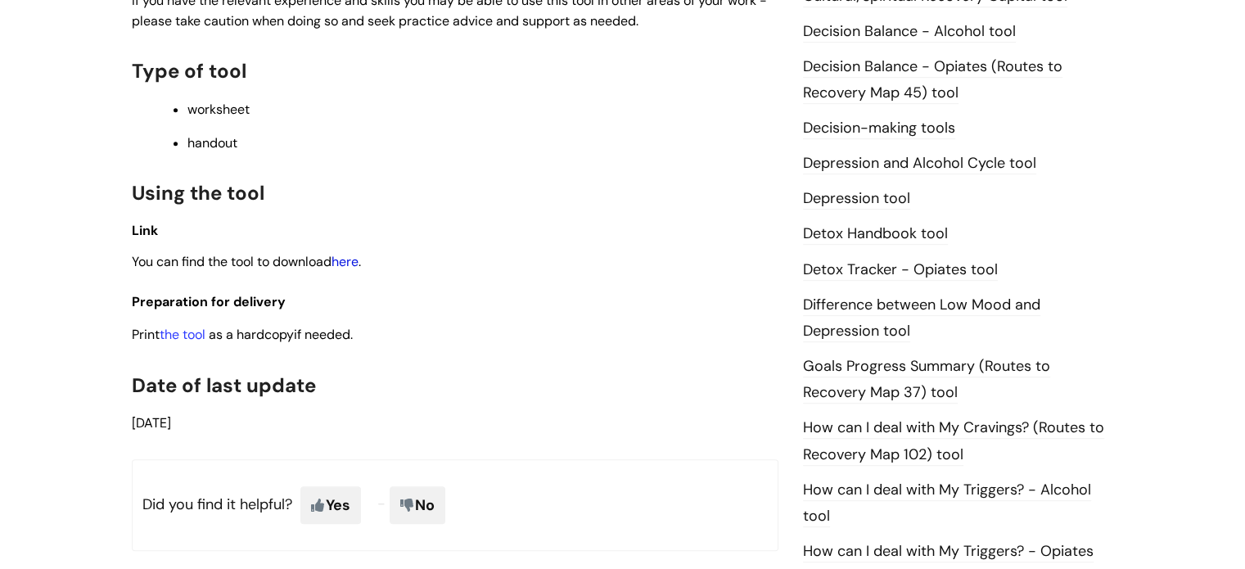
click at [345, 270] on link "here" at bounding box center [344, 261] width 27 height 17
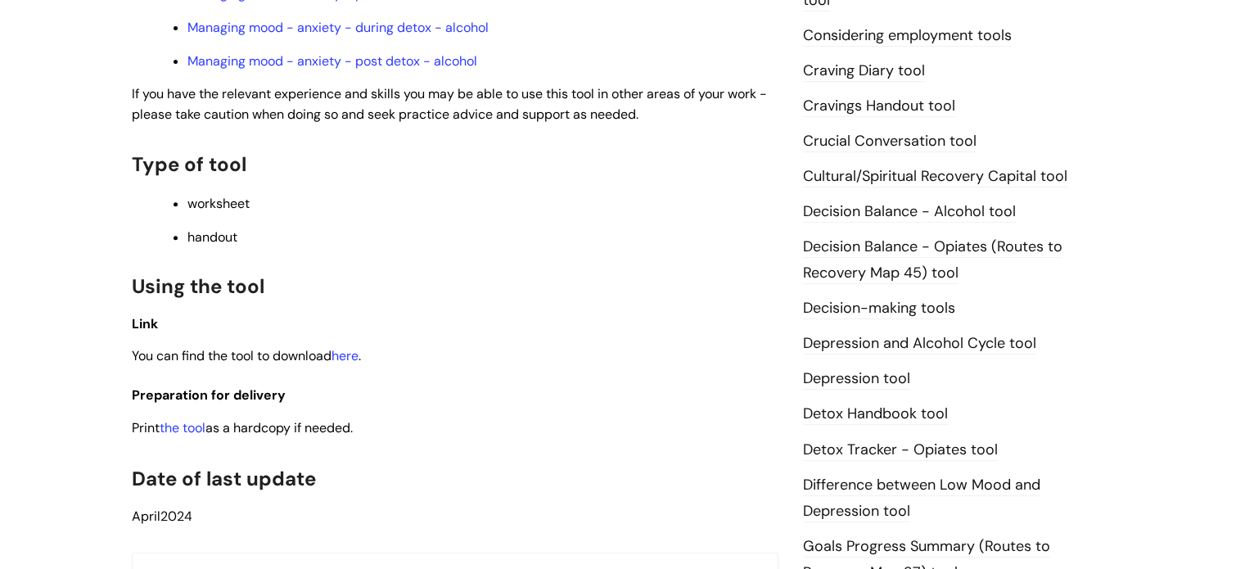
scroll to position [651, 0]
click at [354, 361] on link "here" at bounding box center [344, 354] width 27 height 17
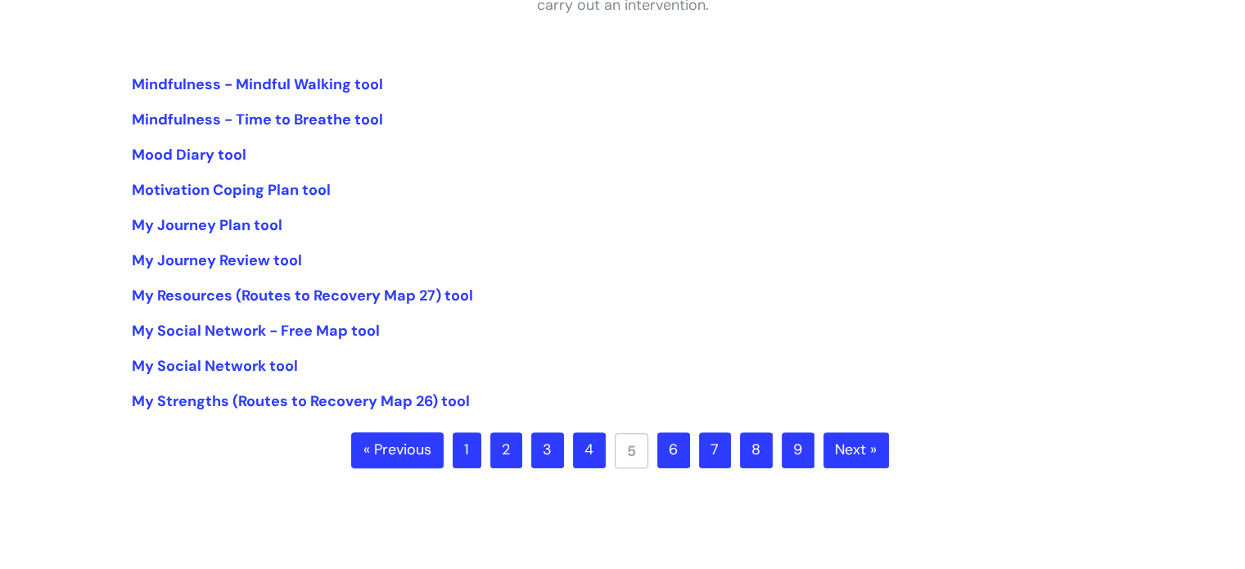
scroll to position [334, 0]
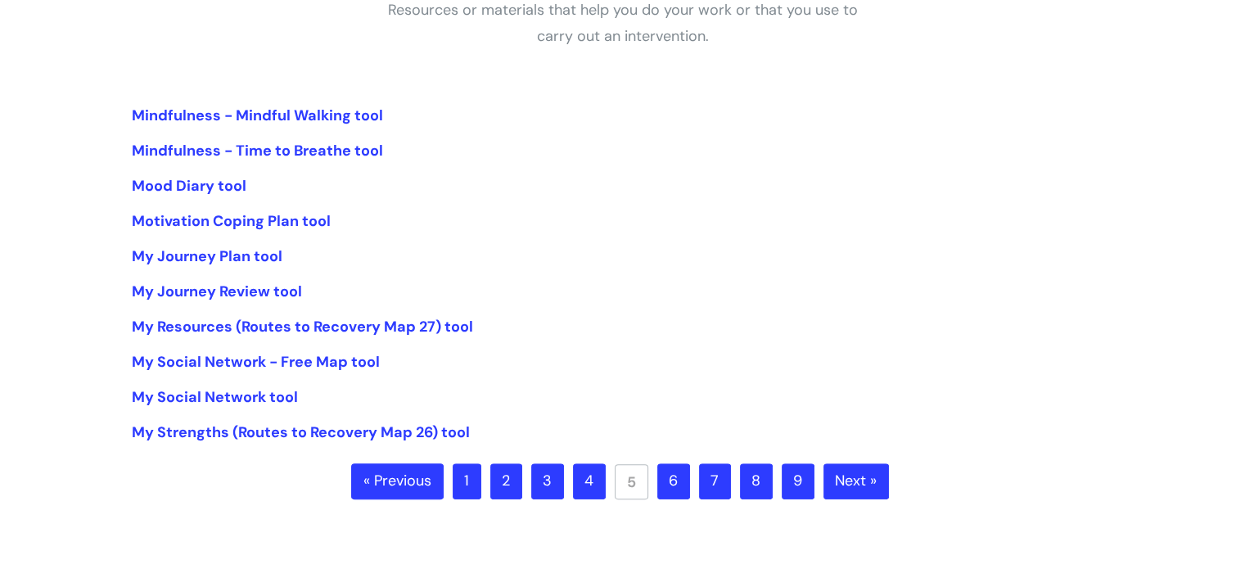
click at [678, 494] on link "6" at bounding box center [673, 481] width 33 height 36
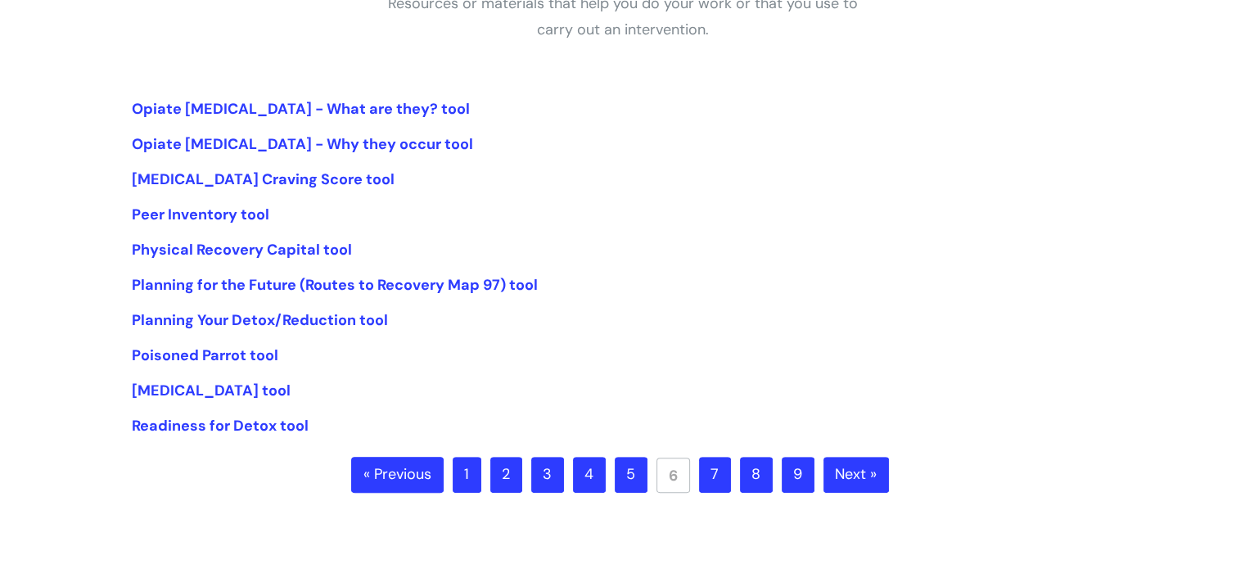
scroll to position [334, 0]
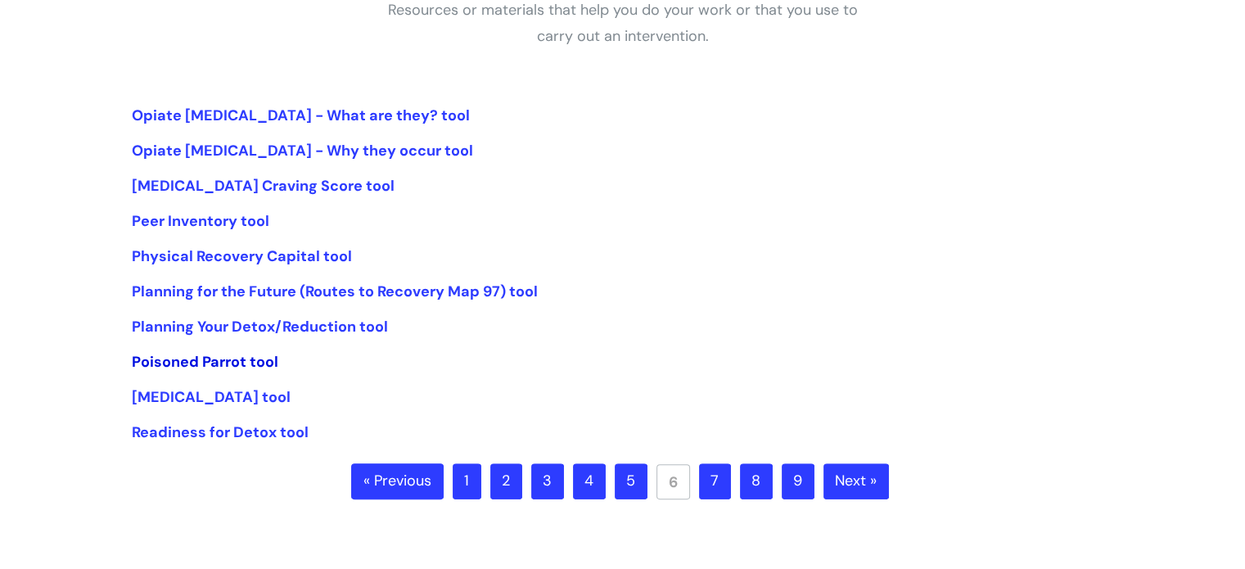
click at [210, 364] on link "Poisoned Parrot tool" at bounding box center [205, 362] width 146 height 20
click at [710, 492] on link "7" at bounding box center [715, 481] width 32 height 36
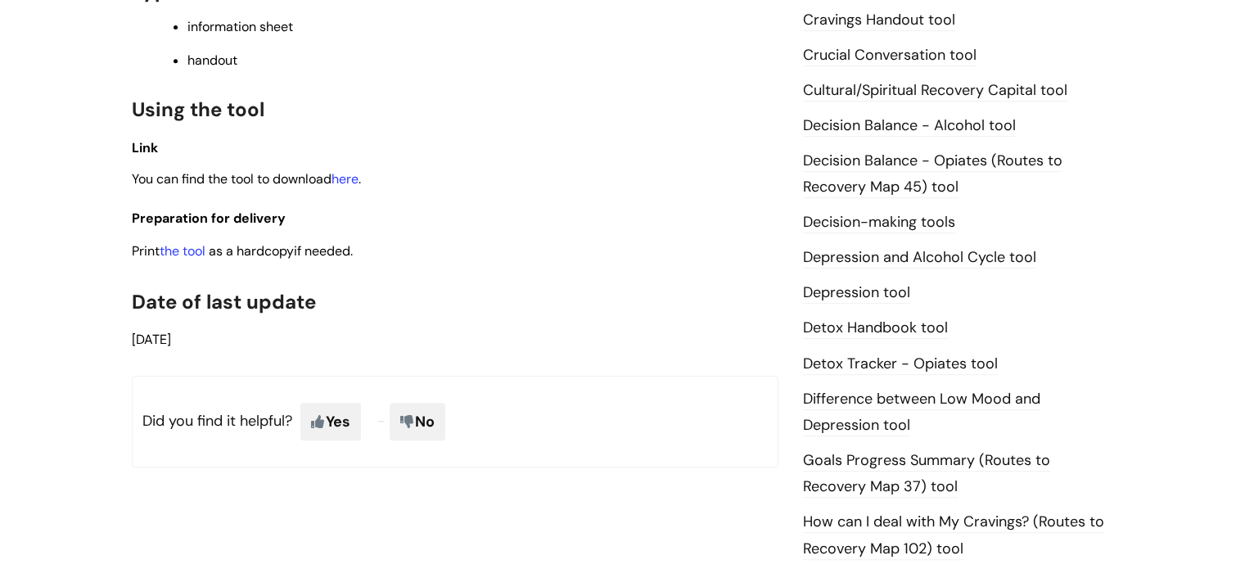
scroll to position [753, 0]
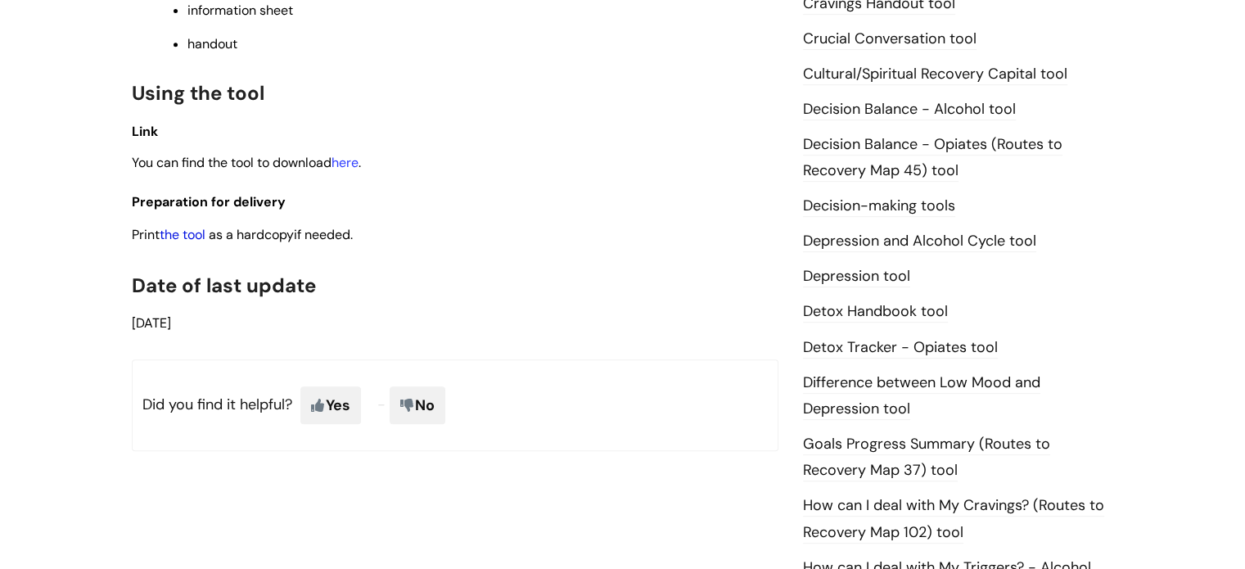
click at [200, 229] on link "the tool" at bounding box center [183, 234] width 46 height 17
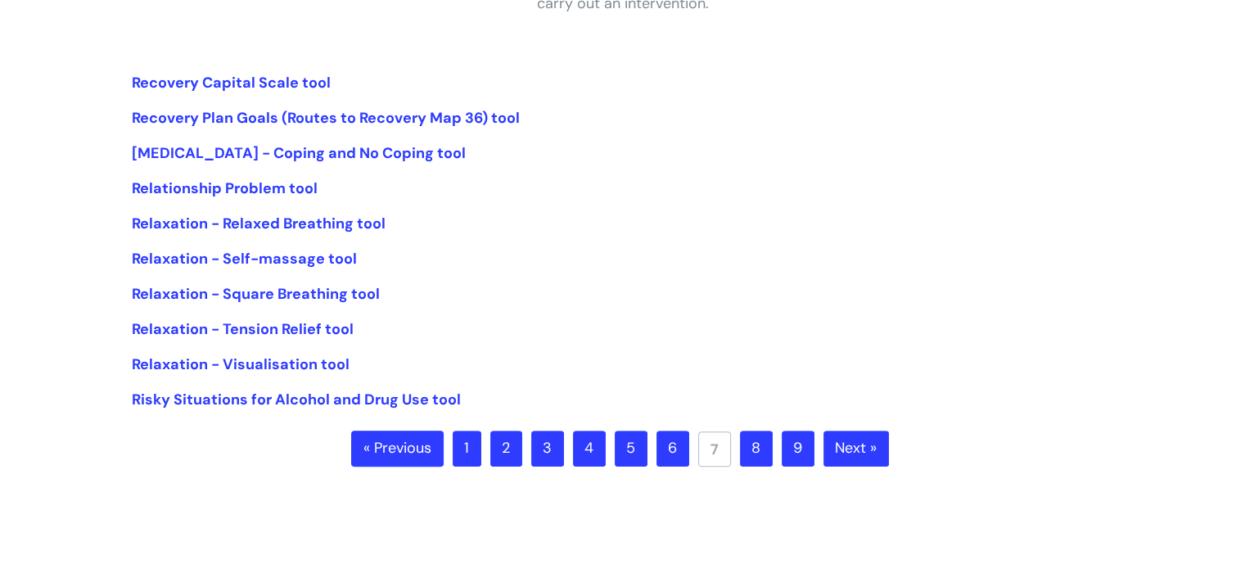
scroll to position [372, 0]
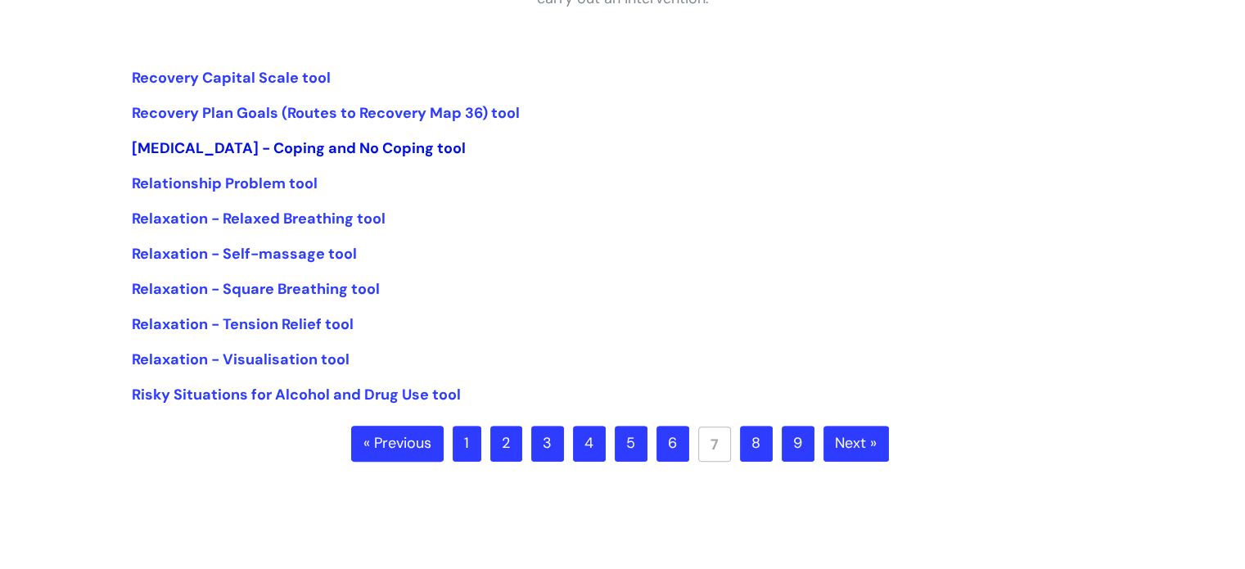
click at [386, 149] on link "[MEDICAL_DATA] - Coping and No Coping tool" at bounding box center [299, 148] width 334 height 20
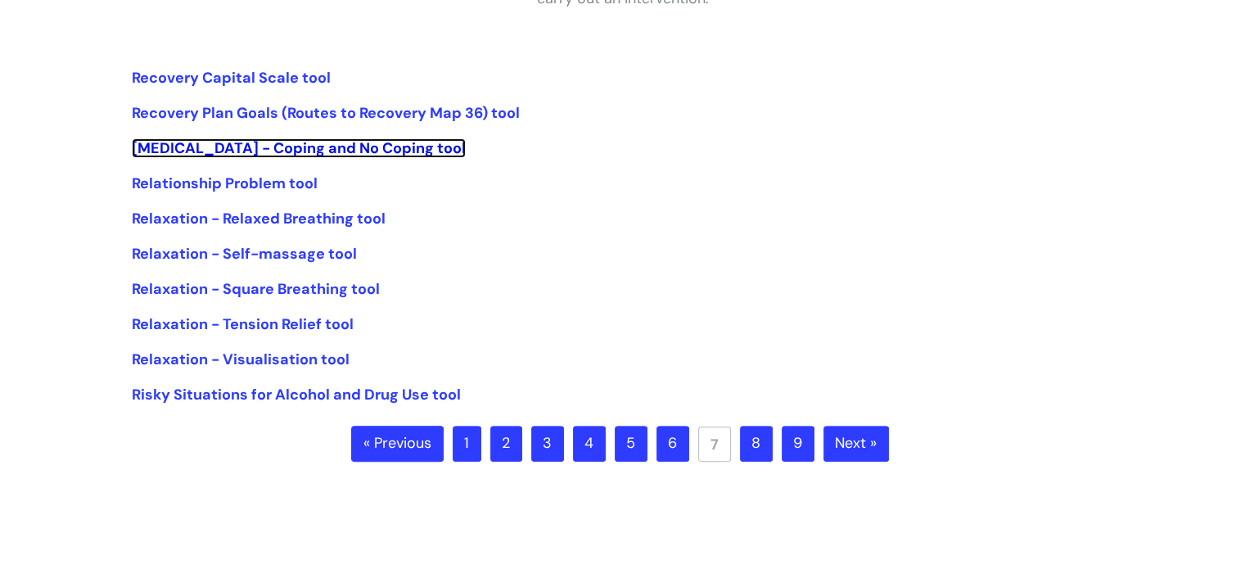
scroll to position [347, 0]
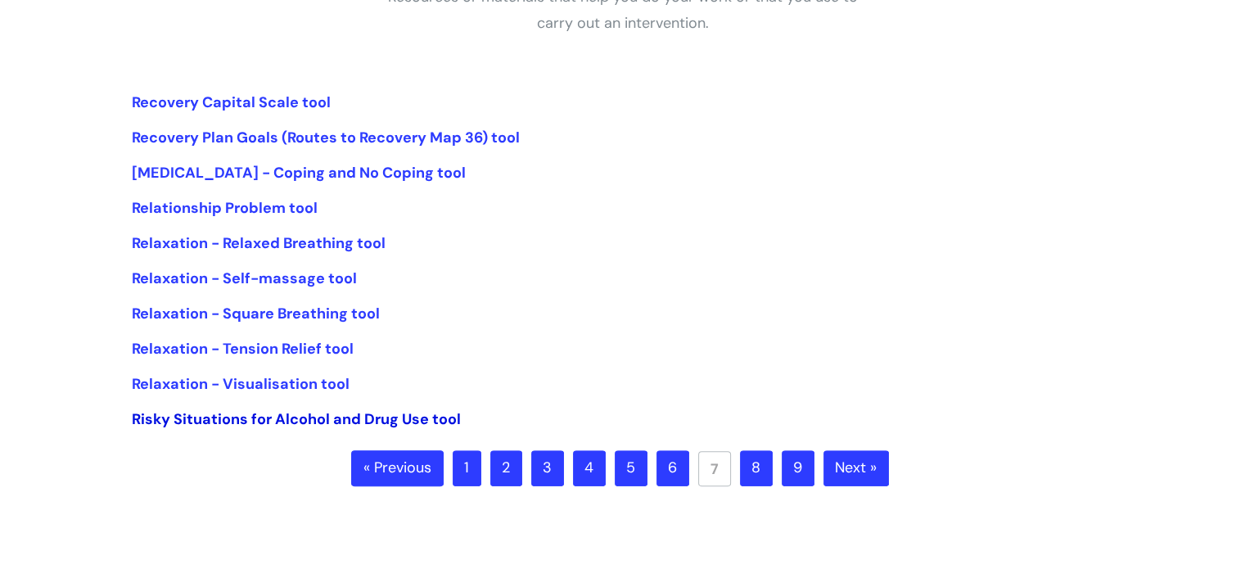
click at [382, 427] on link "Risky Situations for Alcohol and Drug Use tool" at bounding box center [296, 419] width 329 height 20
click at [740, 458] on link "8" at bounding box center [756, 468] width 33 height 36
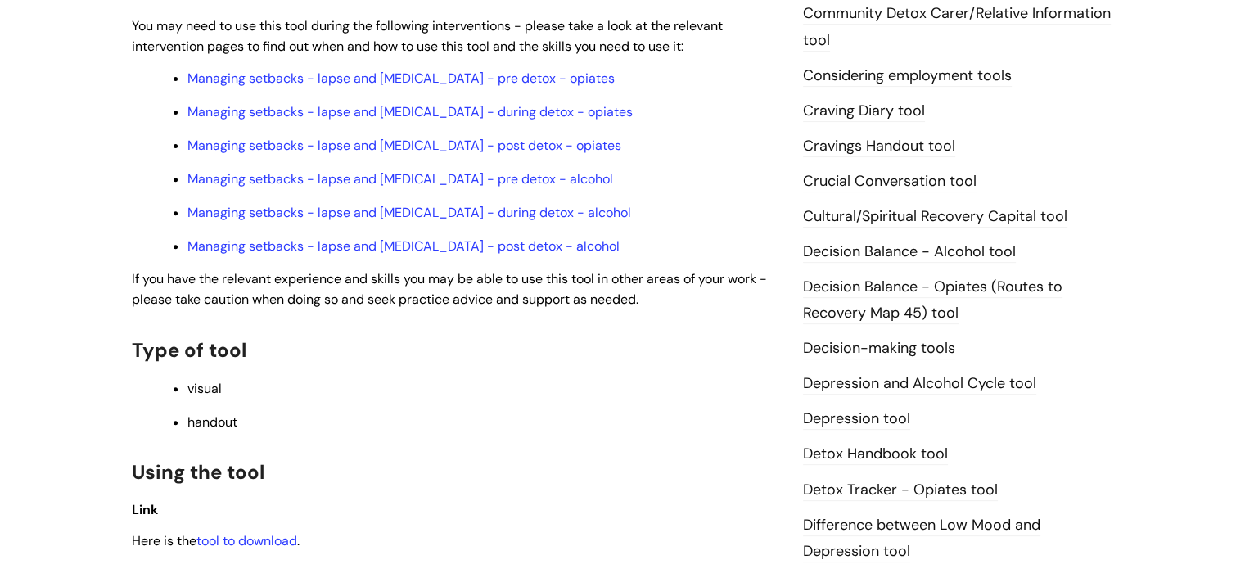
scroll to position [611, 0]
click at [200, 530] on p "Here is the tool to download ." at bounding box center [455, 540] width 647 height 20
click at [214, 531] on link "tool to download" at bounding box center [246, 539] width 101 height 17
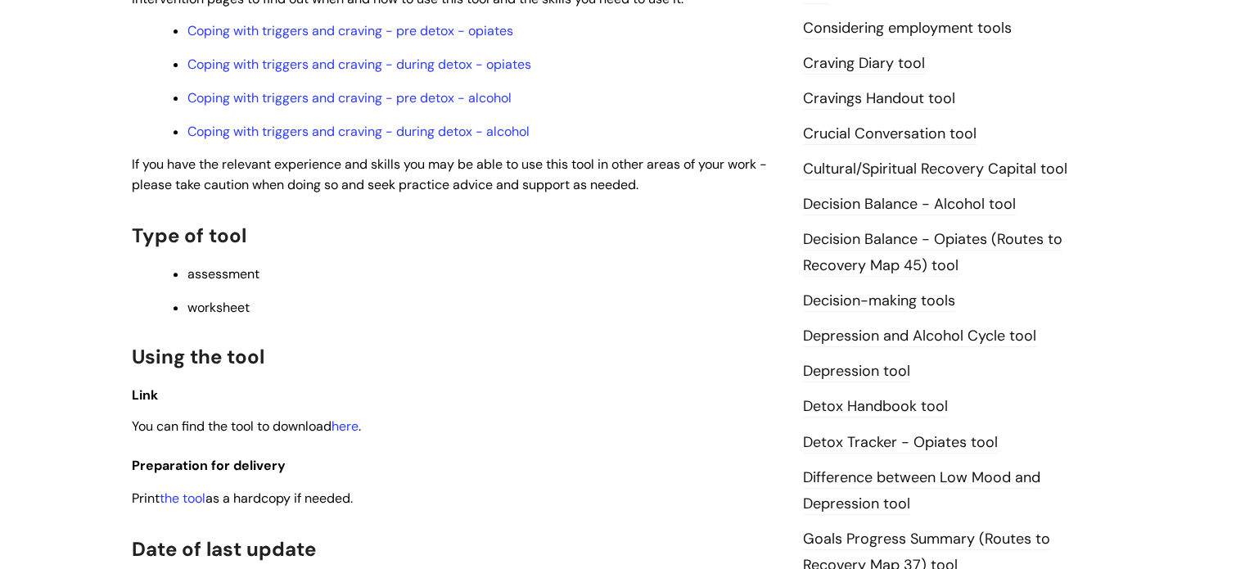
scroll to position [670, 0]
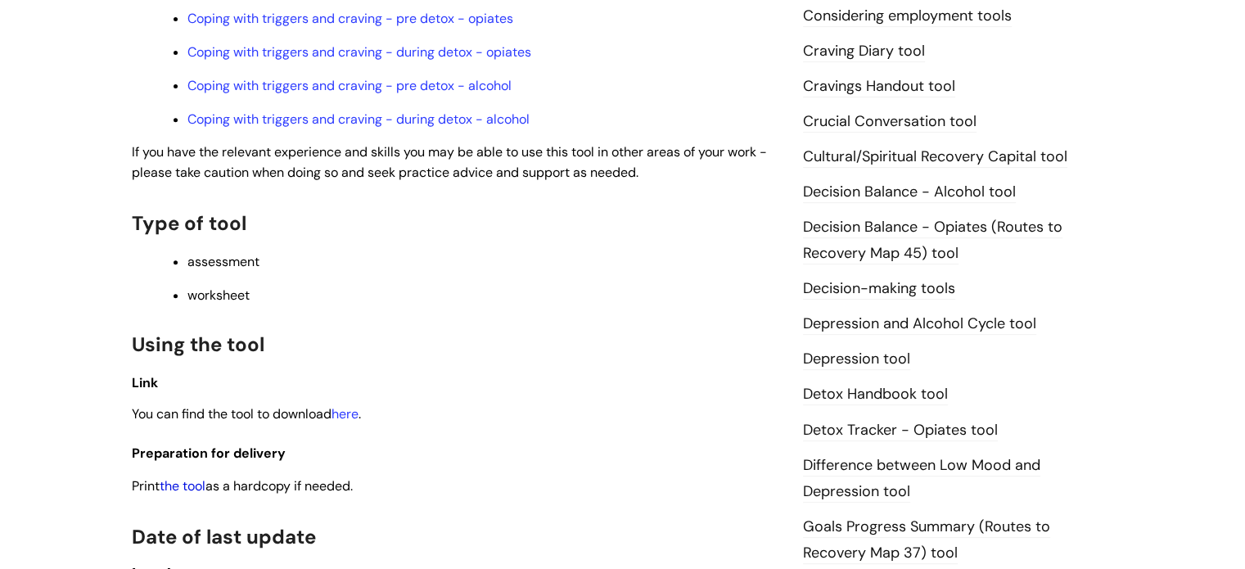
click at [188, 494] on link "the tool" at bounding box center [183, 485] width 46 height 17
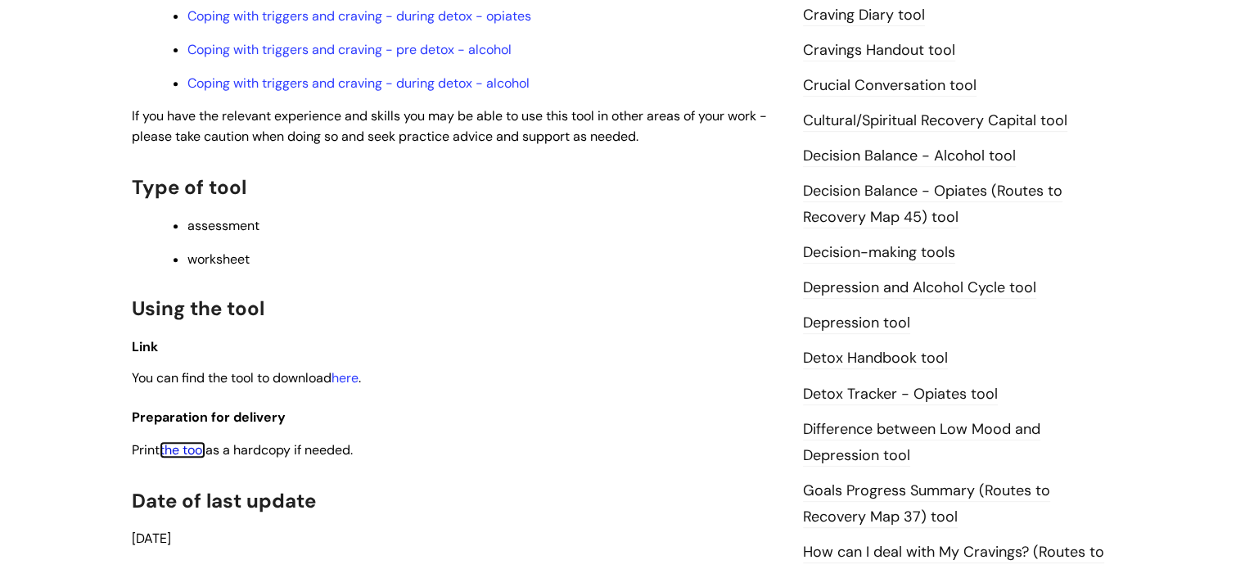
scroll to position [713, 0]
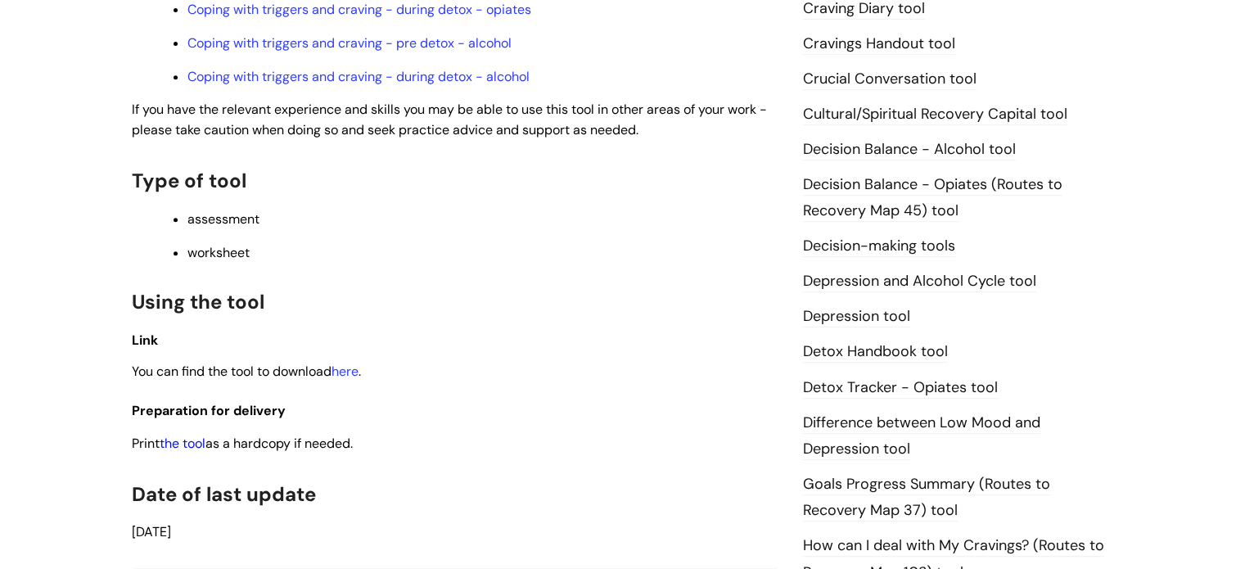
click at [183, 451] on link "the tool" at bounding box center [183, 443] width 46 height 17
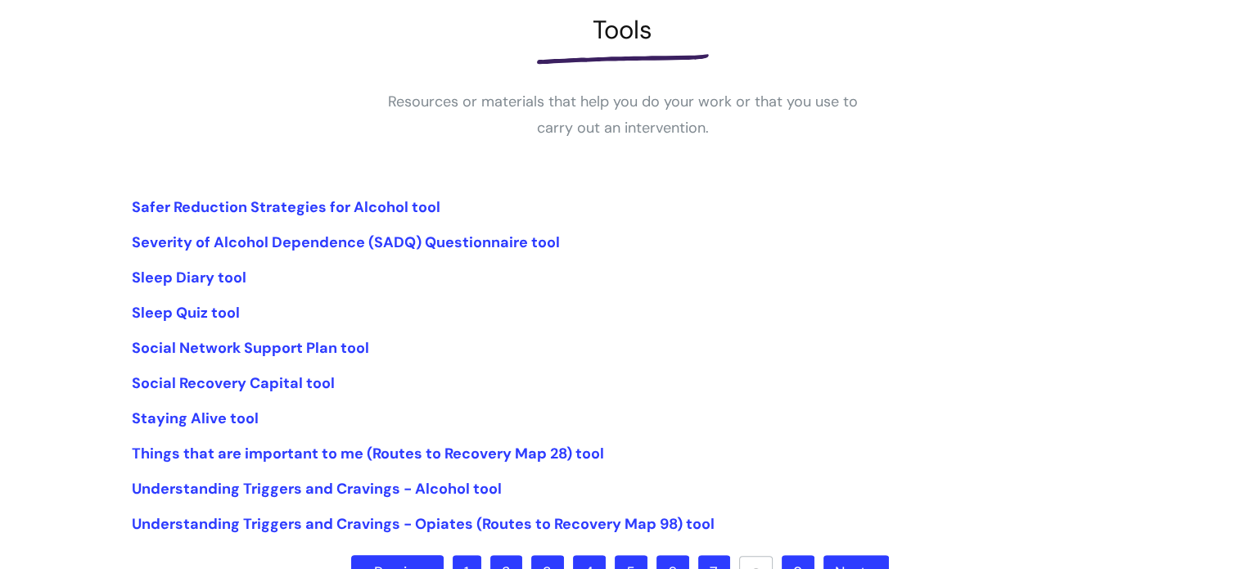
scroll to position [358, 0]
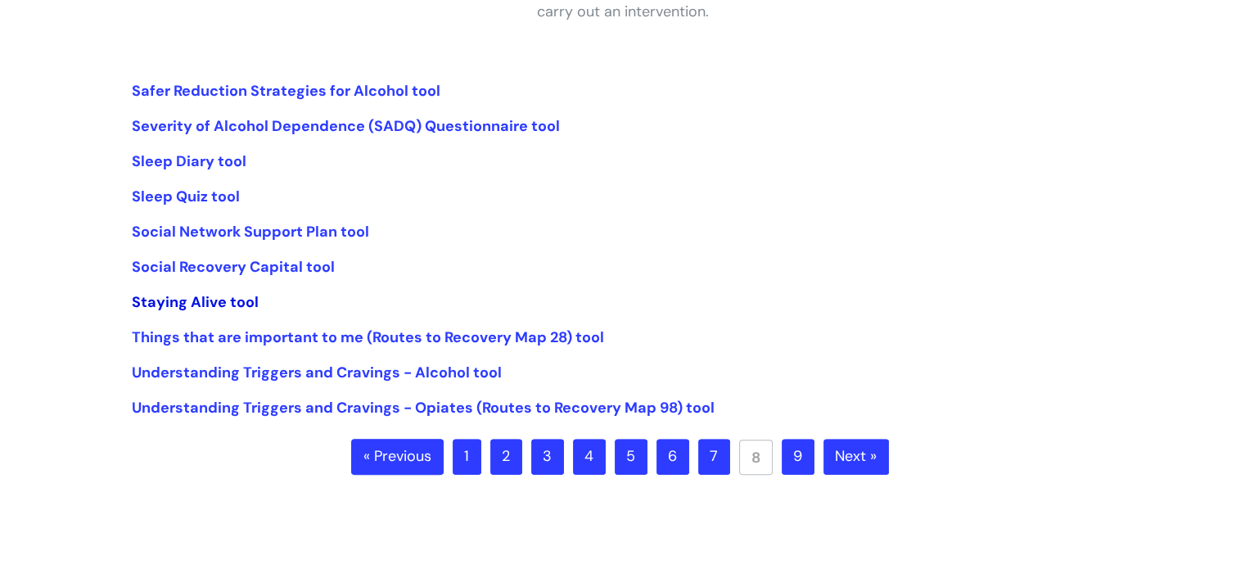
click at [239, 301] on link "Staying Alive tool" at bounding box center [195, 302] width 127 height 20
click at [414, 381] on link "Understanding Triggers and Cravings - Alcohol tool" at bounding box center [317, 373] width 370 height 20
click at [798, 455] on link "9" at bounding box center [798, 457] width 33 height 36
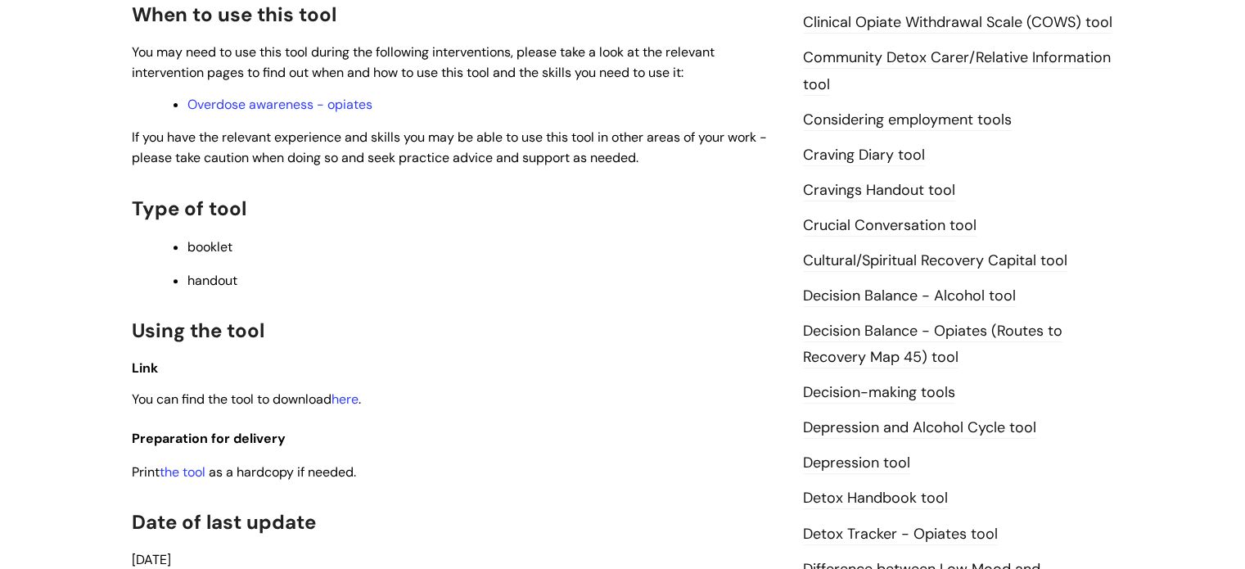
scroll to position [643, 0]
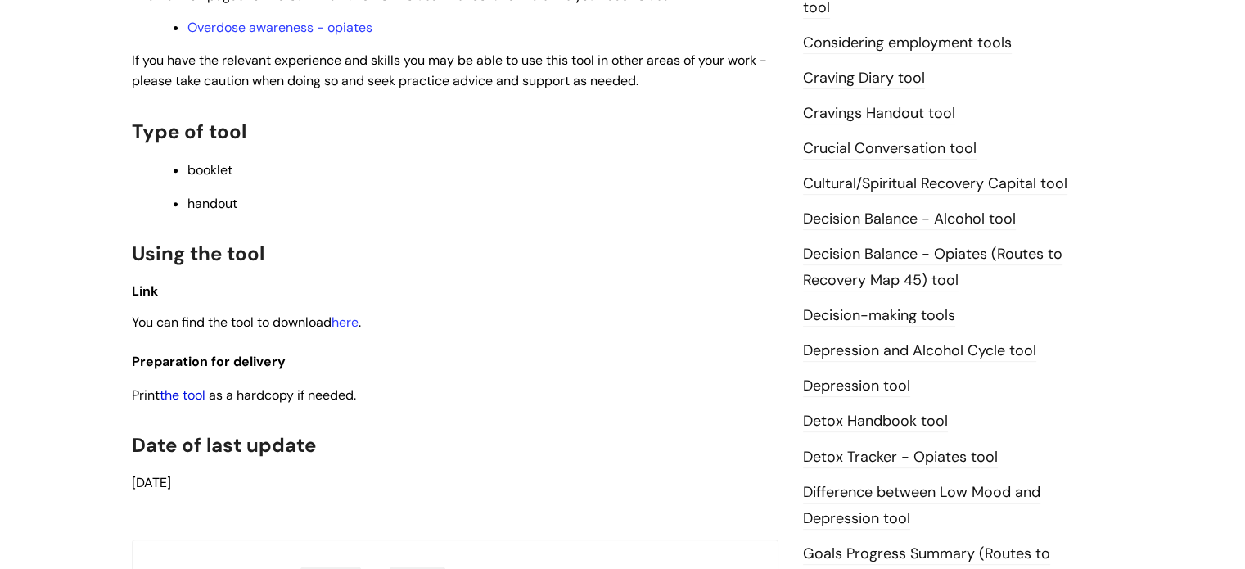
click at [196, 403] on link "the tool" at bounding box center [183, 394] width 46 height 17
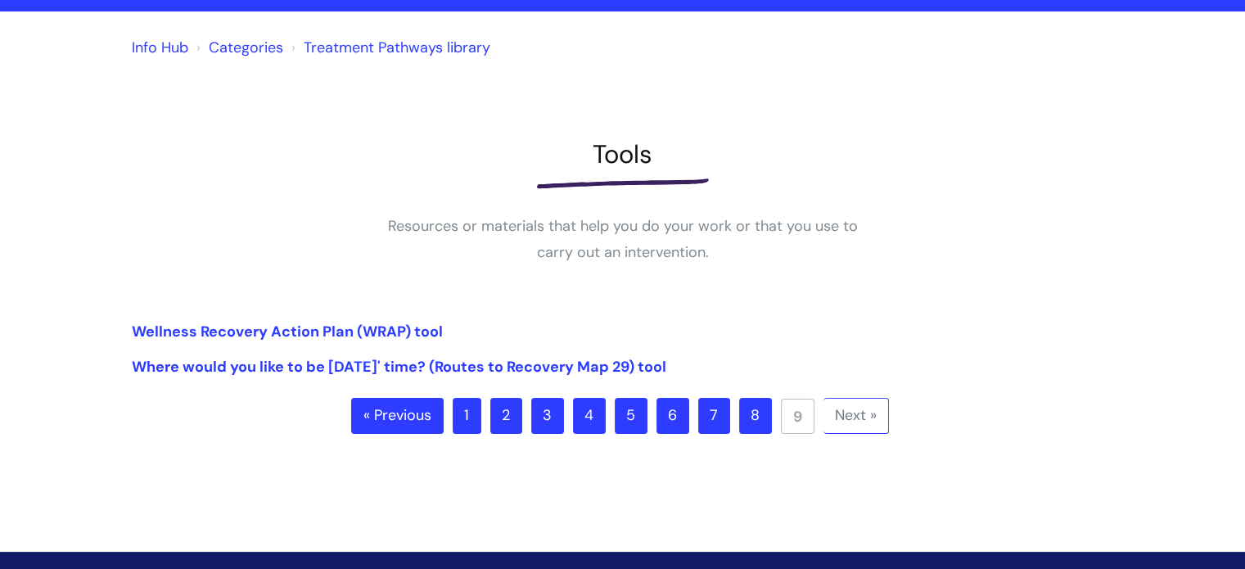
scroll to position [124, 0]
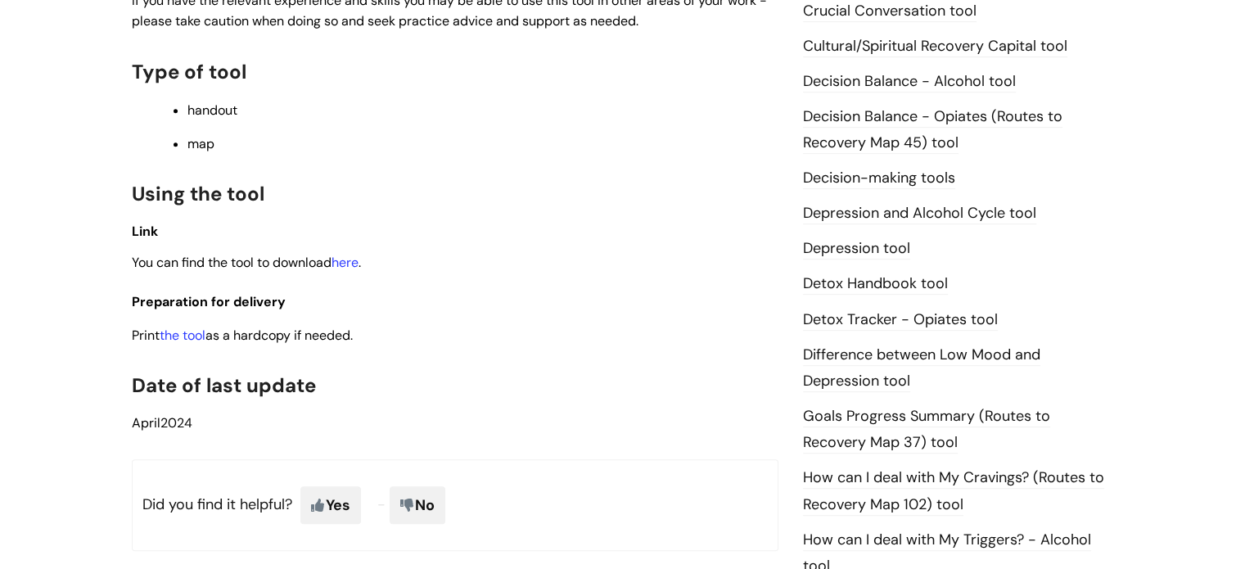
scroll to position [782, 0]
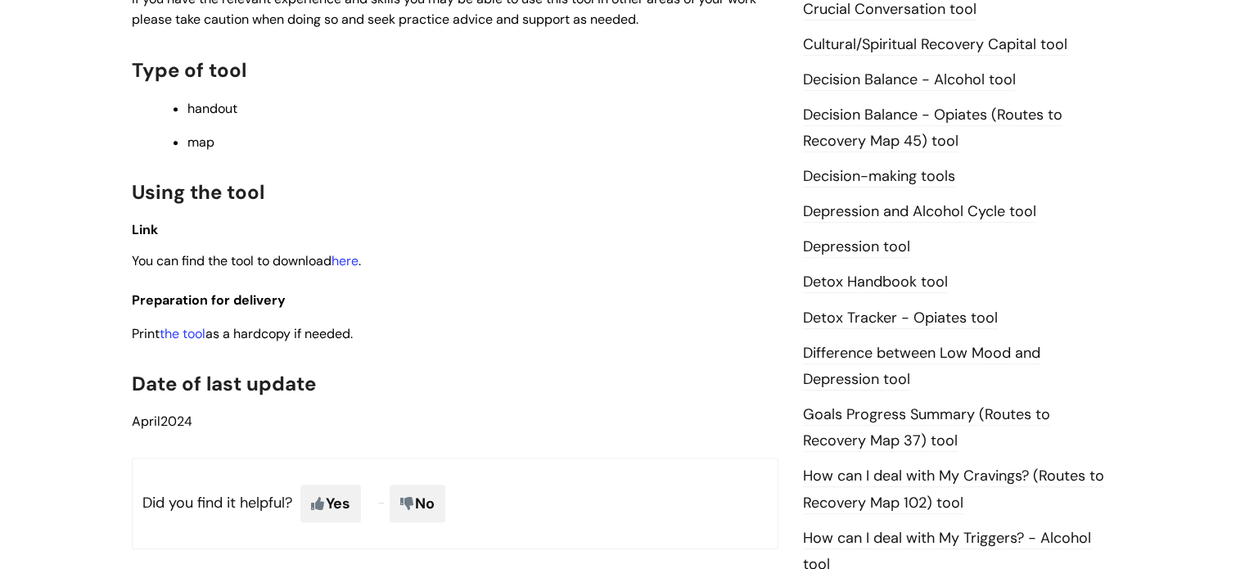
click at [198, 344] on p "Print the tool as a hardcopy if needed." at bounding box center [455, 333] width 647 height 20
click at [192, 337] on link "the tool" at bounding box center [183, 333] width 46 height 17
